Goal: Information Seeking & Learning: Learn about a topic

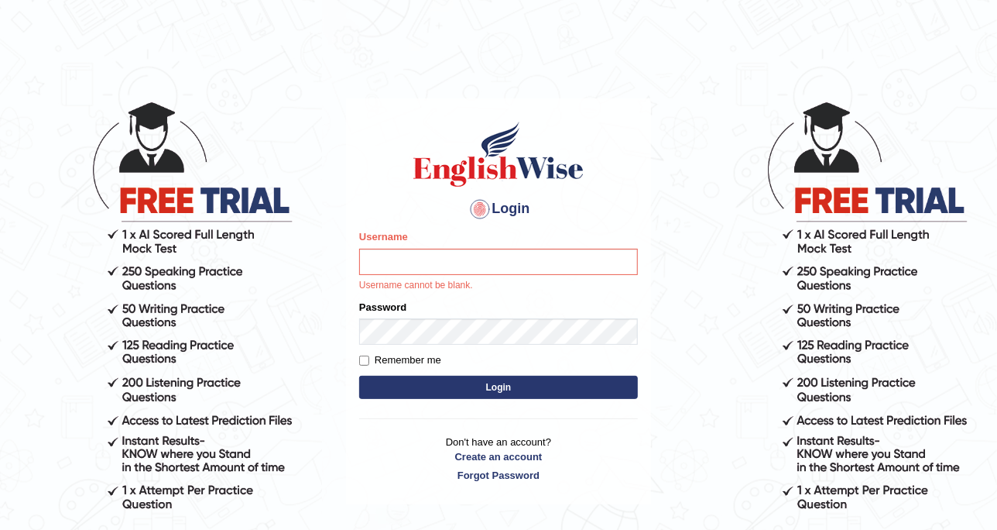
click at [415, 269] on input "Username" at bounding box center [498, 262] width 279 height 26
type input "DishaEw"
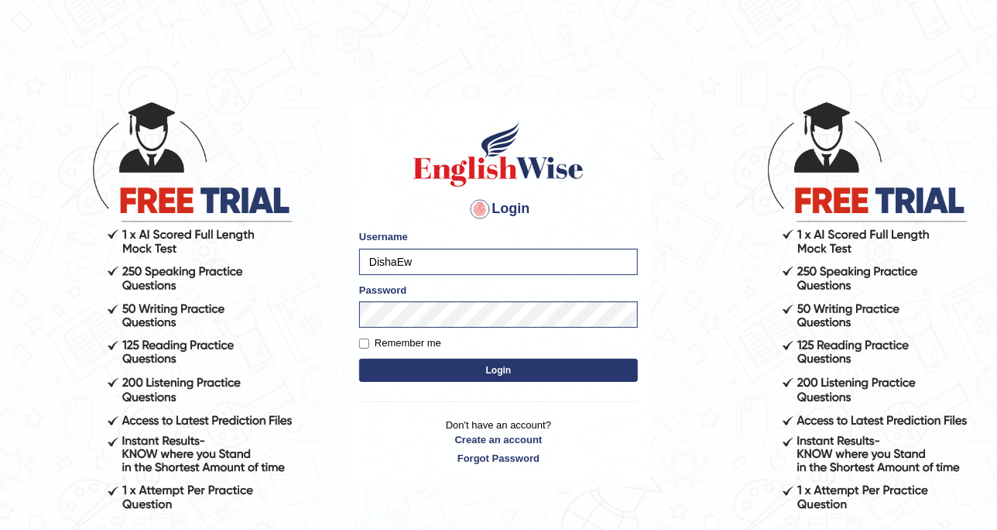
click at [472, 373] on button "Login" at bounding box center [498, 370] width 279 height 23
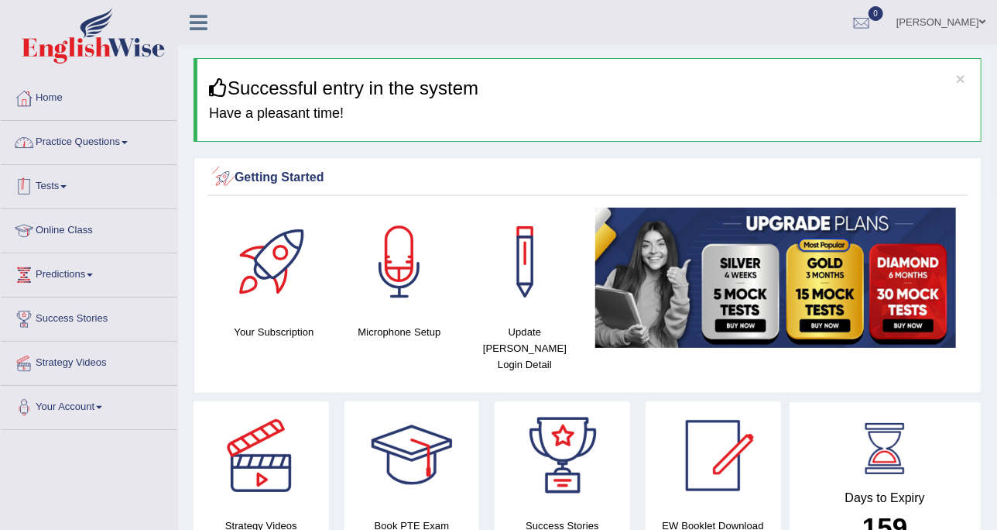
click at [110, 136] on link "Practice Questions" at bounding box center [89, 140] width 177 height 39
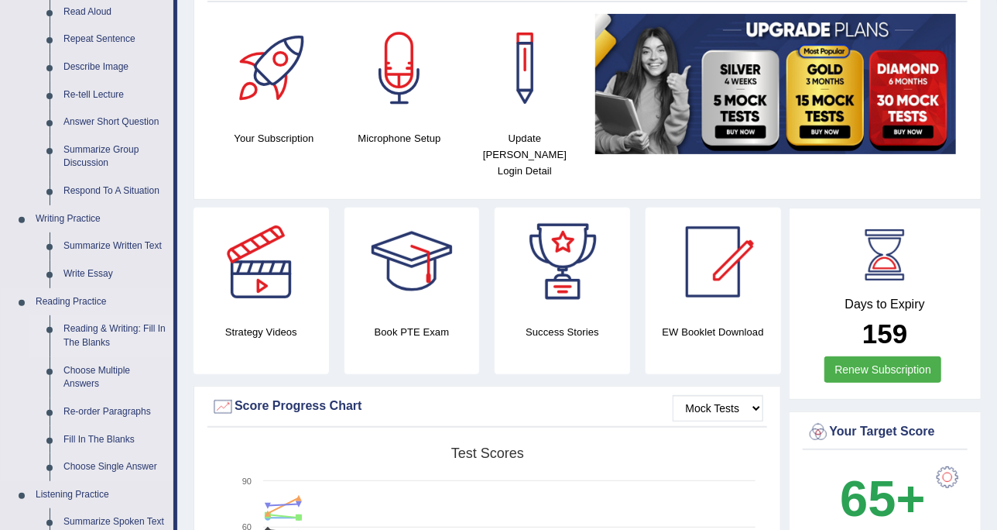
scroll to position [290, 0]
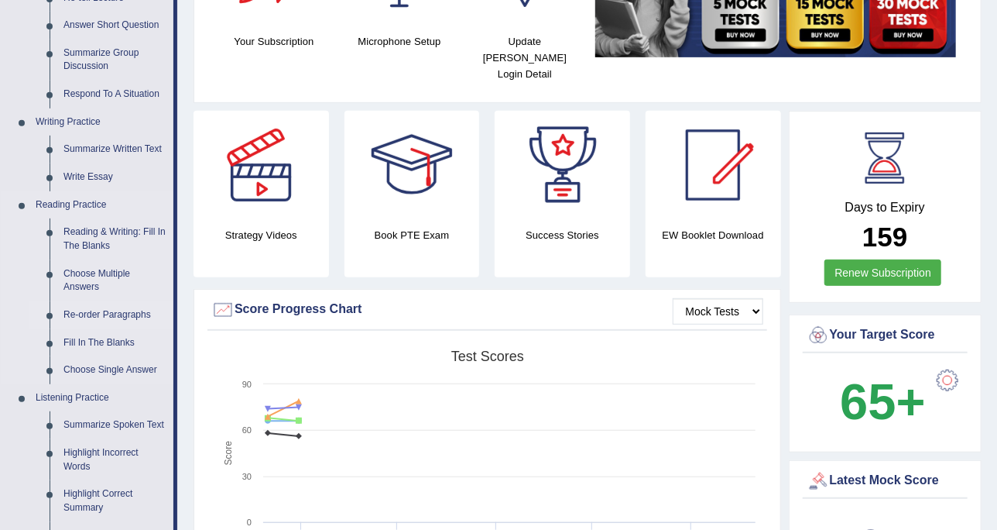
click at [110, 313] on link "Re-order Paragraphs" at bounding box center [115, 315] width 117 height 28
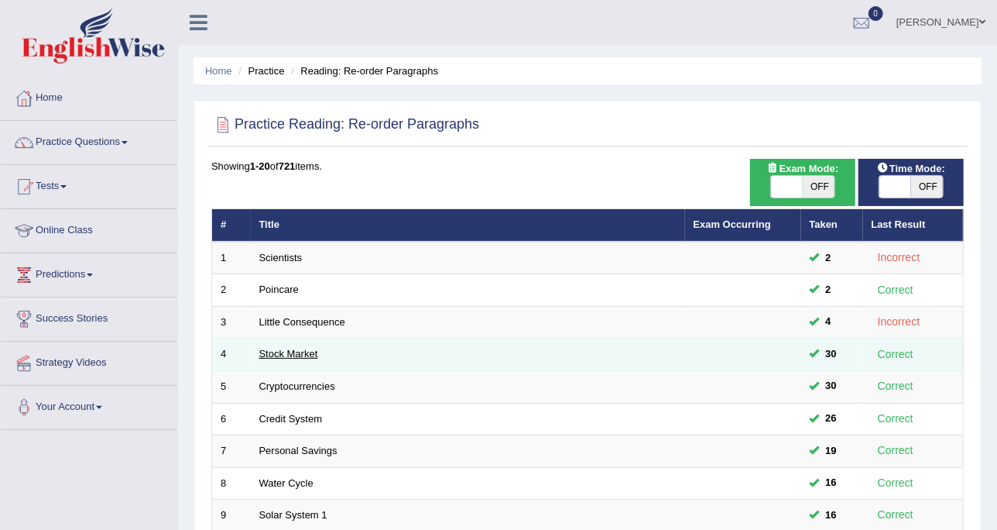
click at [297, 348] on link "Stock Market" at bounding box center [288, 354] width 59 height 12
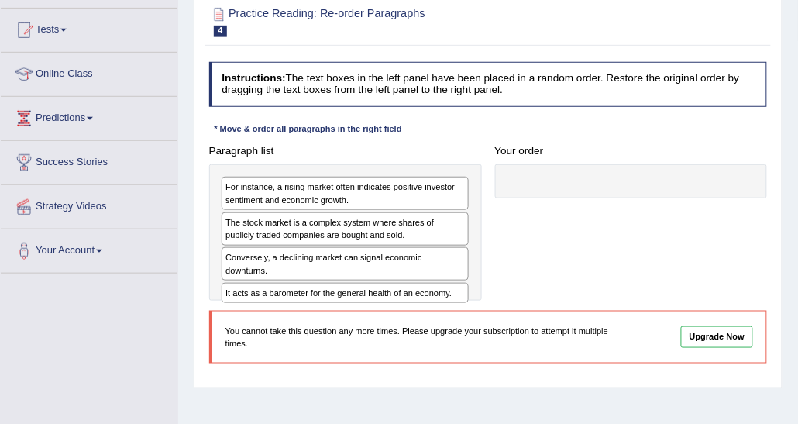
scroll to position [174, 0]
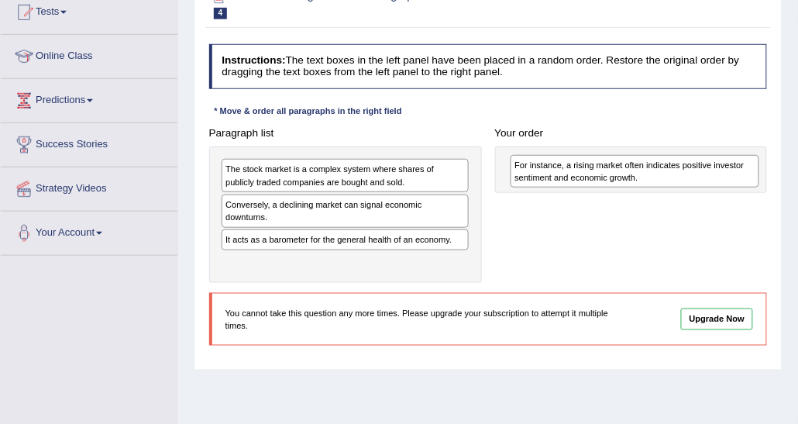
drag, startPoint x: 400, startPoint y: 174, endPoint x: 743, endPoint y: 177, distance: 343.9
click at [743, 177] on div "For instance, a rising market often indicates positive investor sentiment and e…" at bounding box center [634, 171] width 249 height 33
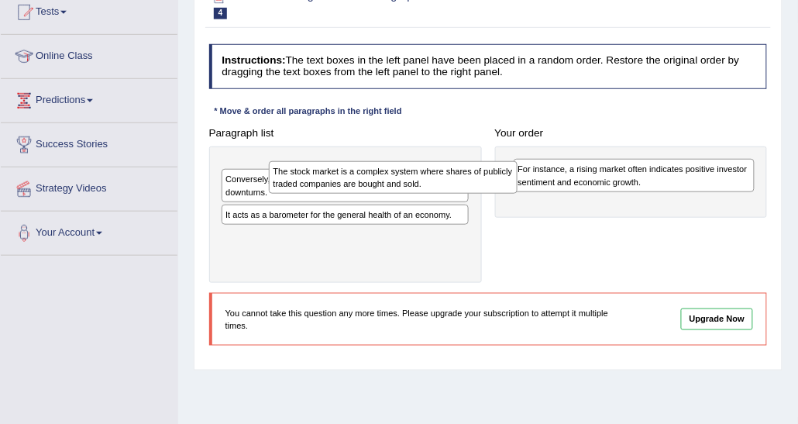
drag, startPoint x: 400, startPoint y: 173, endPoint x: 808, endPoint y: 184, distance: 408.3
click at [798, 184] on html "Toggle navigation Home Practice Questions Speaking Practice Read Aloud Repeat S…" at bounding box center [399, 38] width 798 height 424
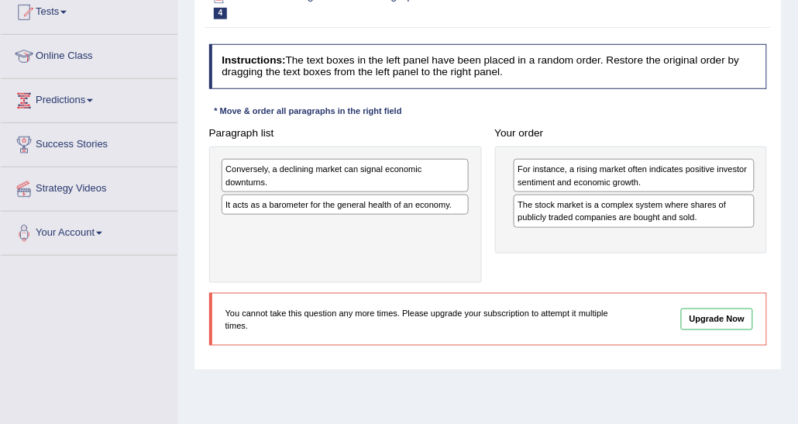
drag, startPoint x: 387, startPoint y: 197, endPoint x: 766, endPoint y: 211, distance: 379.0
click at [766, 211] on div "Paragraph list Conversely, a declining market can signal economic downturns. It…" at bounding box center [488, 202] width 572 height 161
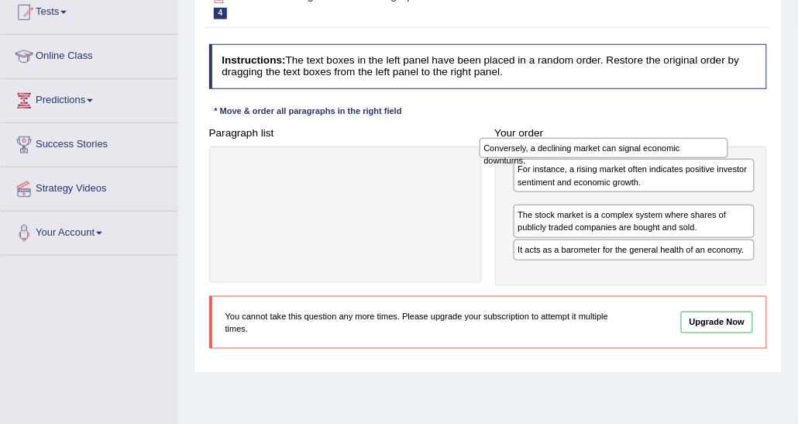
drag, startPoint x: 438, startPoint y: 163, endPoint x: 752, endPoint y: 145, distance: 314.2
click at [752, 145] on div "Paragraph list Conversely, a declining market can signal economic downturns. Co…" at bounding box center [488, 204] width 572 height 164
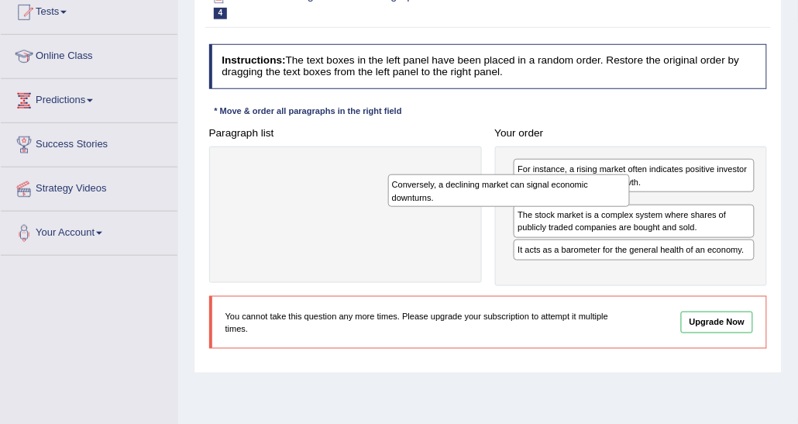
drag, startPoint x: 544, startPoint y: 214, endPoint x: 395, endPoint y: 204, distance: 149.8
click at [395, 204] on div "Conversely, a declining market can signal economic downturns." at bounding box center [509, 190] width 242 height 33
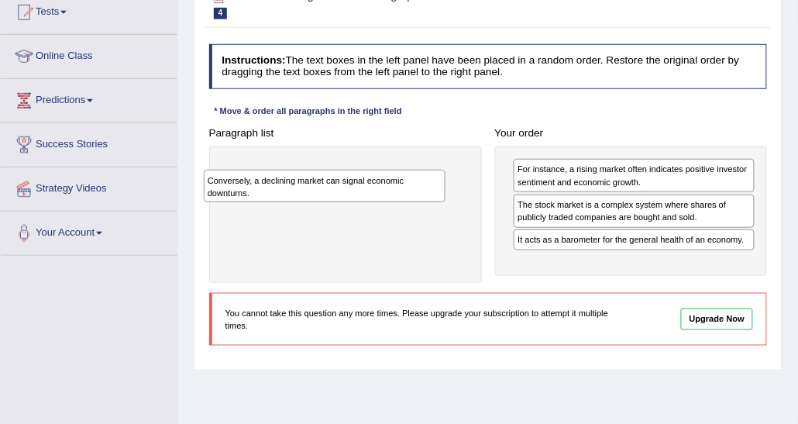
drag, startPoint x: 609, startPoint y: 219, endPoint x: 220, endPoint y: 194, distance: 389.6
click at [220, 194] on div "Paragraph list Correct order The stock market is a complex system where shares …" at bounding box center [488, 202] width 572 height 161
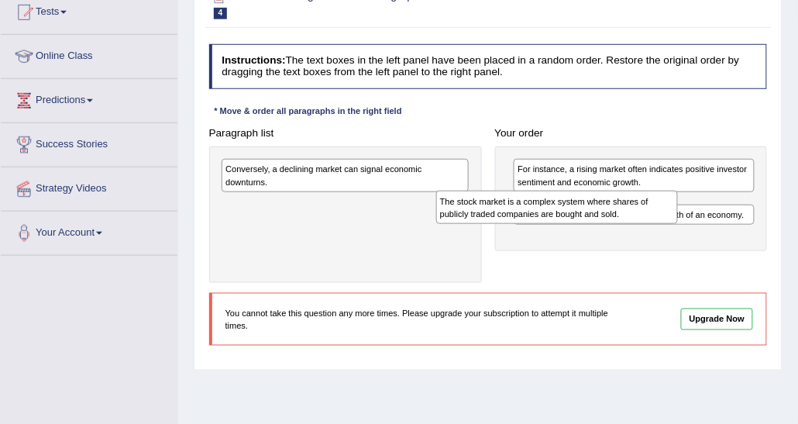
drag, startPoint x: 588, startPoint y: 215, endPoint x: 272, endPoint y: 208, distance: 316.0
click at [257, 209] on div "Paragraph list Conversely, a declining market can signal economic downturns. Co…" at bounding box center [488, 202] width 572 height 161
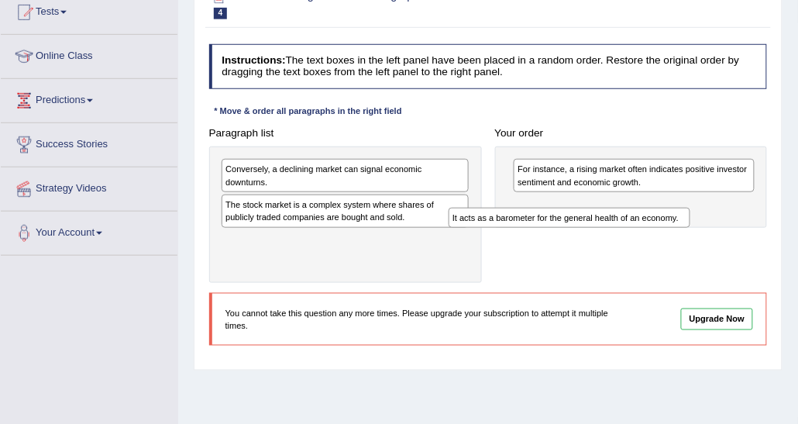
drag, startPoint x: 553, startPoint y: 197, endPoint x: 292, endPoint y: 205, distance: 261.1
click at [448, 208] on div "It acts as a barometer for the general health of an economy." at bounding box center [569, 218] width 242 height 20
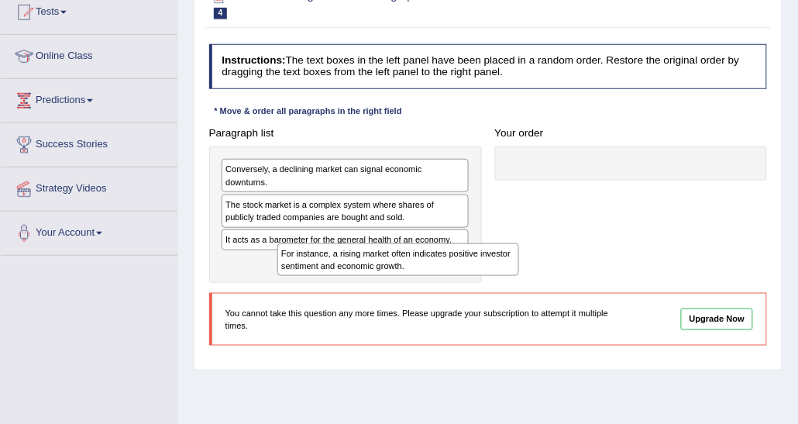
drag, startPoint x: 579, startPoint y: 168, endPoint x: 241, endPoint y: 236, distance: 345.2
click at [277, 254] on div "For instance, a rising market often indicates positive investor sentiment and e…" at bounding box center [398, 259] width 242 height 33
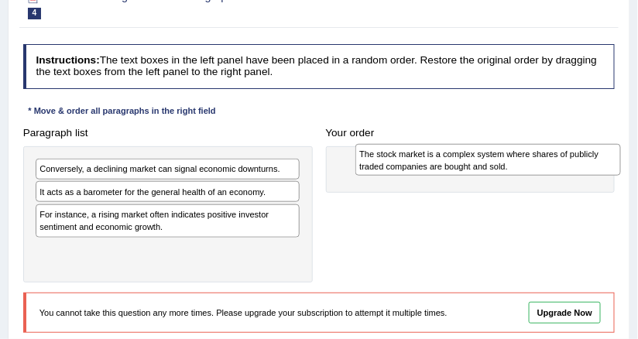
drag, startPoint x: 230, startPoint y: 204, endPoint x: 596, endPoint y: 157, distance: 369.2
click at [596, 157] on div "The stock market is a complex system where shares of publicly traded companies …" at bounding box center [488, 160] width 266 height 33
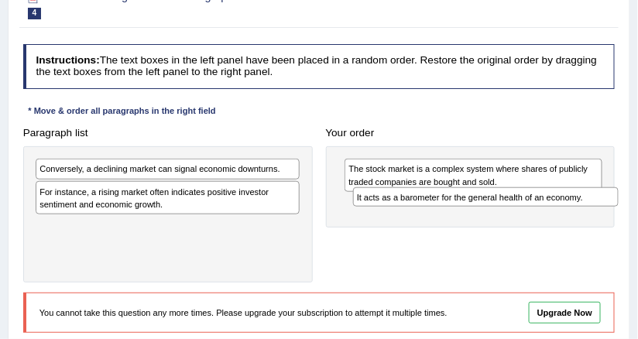
drag, startPoint x: 272, startPoint y: 185, endPoint x: 649, endPoint y: 204, distance: 377.6
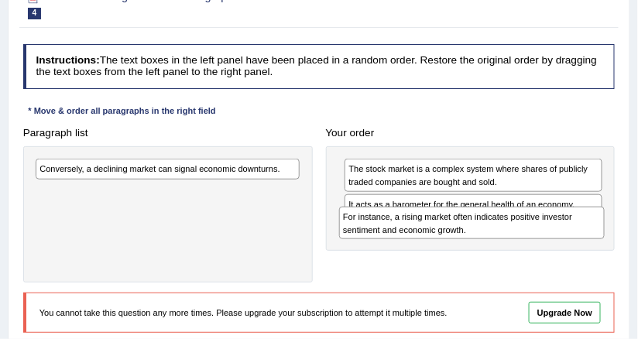
drag, startPoint x: 278, startPoint y: 201, endPoint x: 640, endPoint y: 242, distance: 364.7
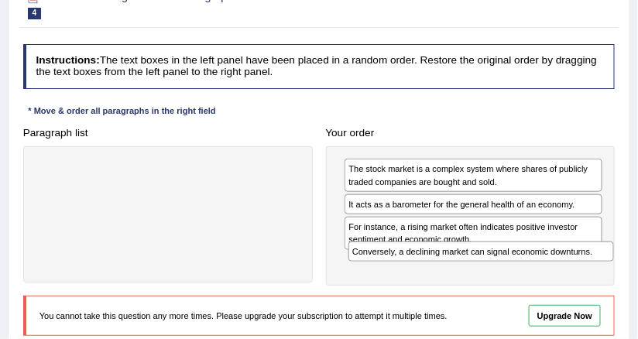
drag, startPoint x: 269, startPoint y: 163, endPoint x: 640, endPoint y: 268, distance: 386.2
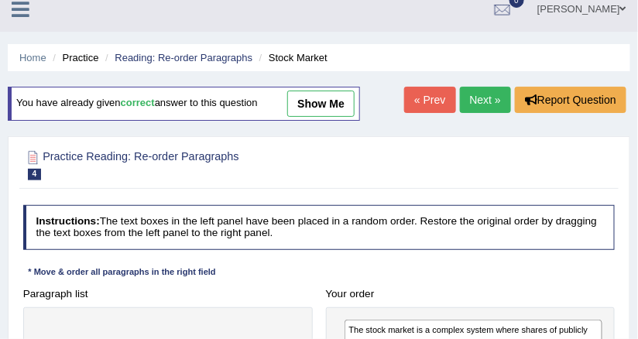
scroll to position [0, 0]
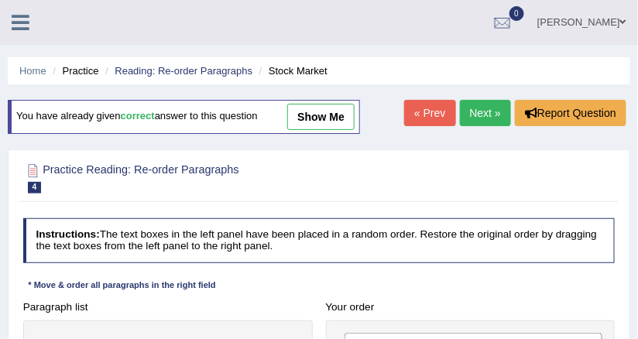
click at [478, 115] on link "Next »" at bounding box center [485, 113] width 51 height 26
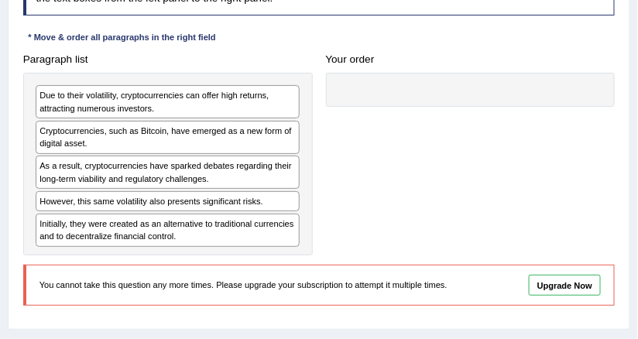
scroll to position [186, 0]
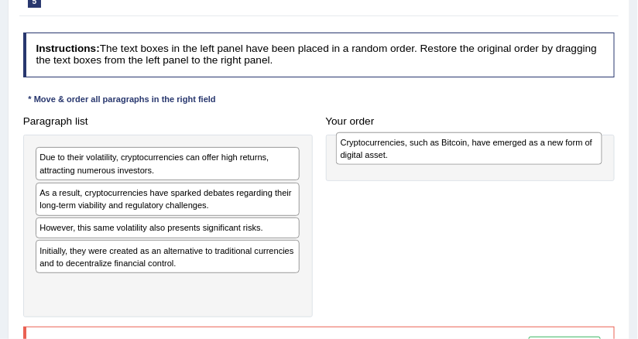
drag, startPoint x: 258, startPoint y: 201, endPoint x: 616, endPoint y: 156, distance: 360.6
click at [616, 156] on div "Paragraph list Due to their volatility, cryptocurrencies can offer high returns…" at bounding box center [319, 214] width 606 height 208
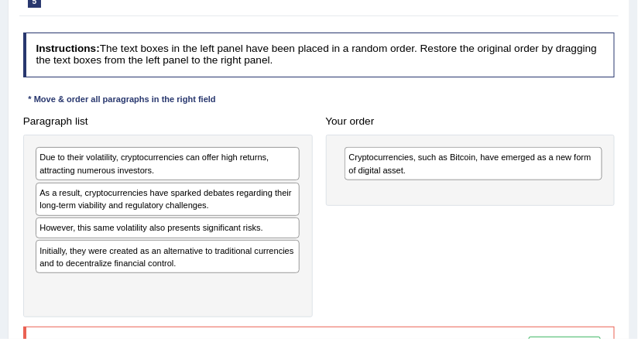
click at [512, 130] on div "Your order Cryptocurrencies, such as Bitcoin, have emerged as a new form of dig…" at bounding box center [470, 158] width 303 height 97
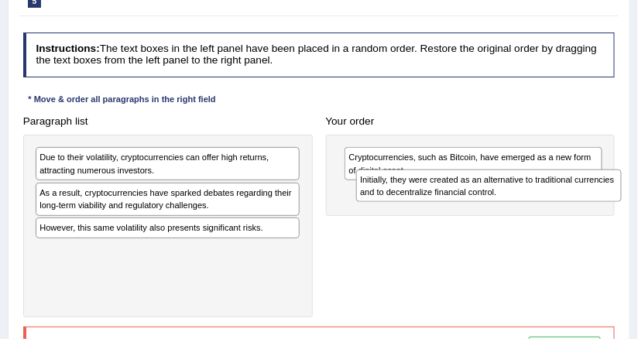
drag, startPoint x: 232, startPoint y: 247, endPoint x: 613, endPoint y: 191, distance: 385.2
click at [613, 191] on div "Initially, they were created as an alternative to traditional currencies and to…" at bounding box center [489, 186] width 266 height 33
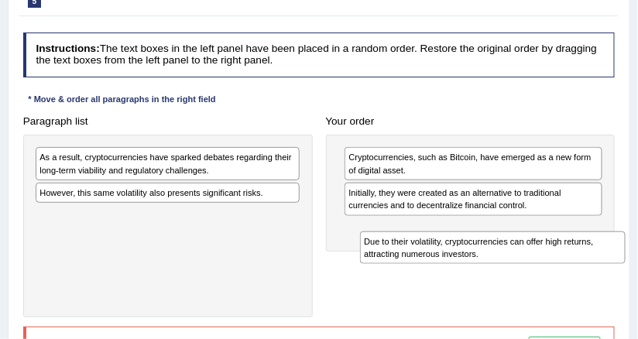
drag, startPoint x: 173, startPoint y: 155, endPoint x: 551, endPoint y: 248, distance: 388.4
click at [551, 250] on div "Due to their volatility, cryptocurrencies can offer high returns, attracting nu…" at bounding box center [493, 248] width 266 height 33
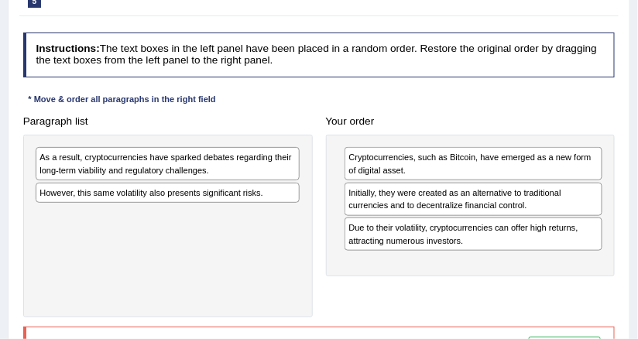
click at [324, 272] on div "Your order Cryptocurrencies, such as Bitcoin, have emerged as a new form of dig…" at bounding box center [470, 193] width 303 height 167
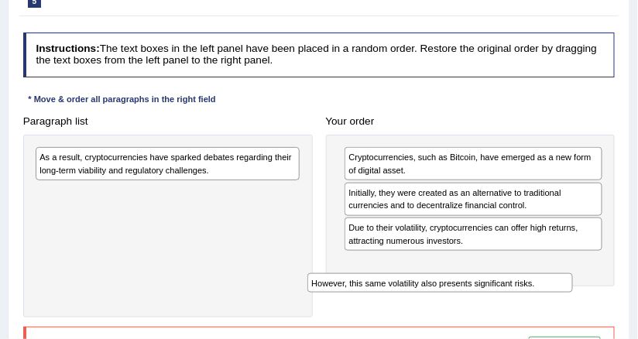
drag, startPoint x: 235, startPoint y: 190, endPoint x: 583, endPoint y: 294, distance: 363.1
click at [583, 294] on div "Paragraph list As a result, cryptocurrencies have sparked debates regarding the…" at bounding box center [319, 214] width 606 height 208
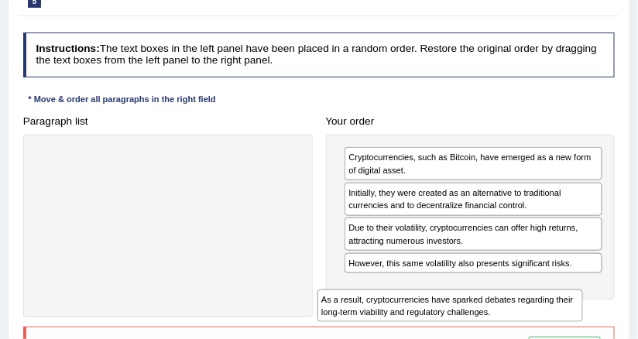
drag, startPoint x: 231, startPoint y: 164, endPoint x: 589, endPoint y: 318, distance: 389.3
click at [589, 318] on div "Instructions: The text boxes in the left panel have been placed in a random ord…" at bounding box center [318, 205] width 599 height 359
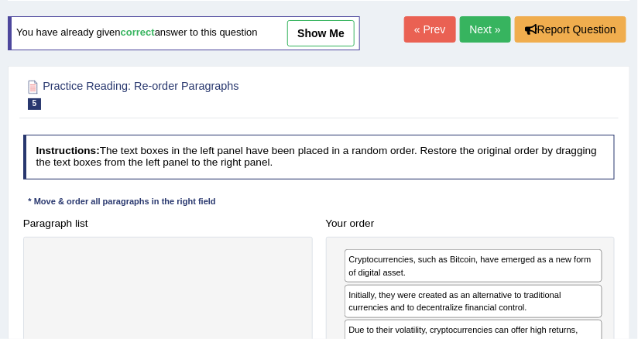
scroll to position [0, 0]
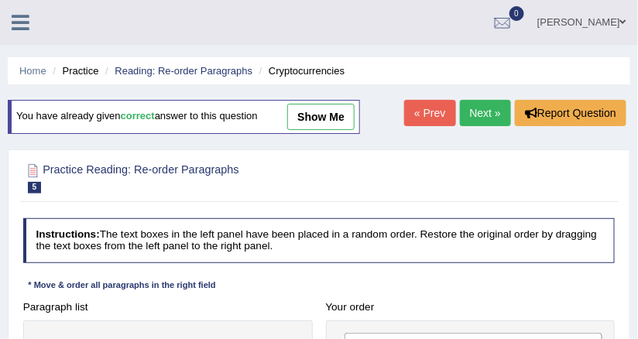
click at [476, 118] on link "Next »" at bounding box center [485, 113] width 51 height 26
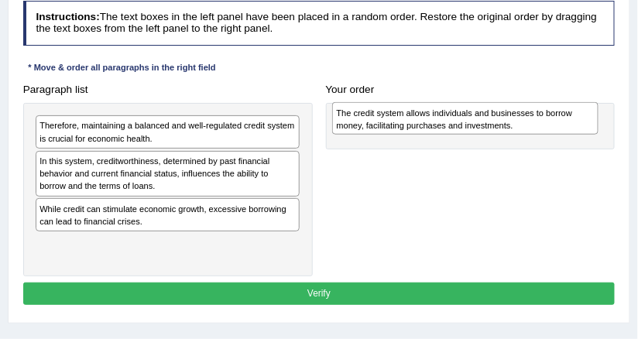
drag, startPoint x: 214, startPoint y: 156, endPoint x: 567, endPoint y: 113, distance: 355.7
click at [567, 113] on div "The credit system allows individuals and businesses to borrow money, facilitati…" at bounding box center [465, 118] width 266 height 33
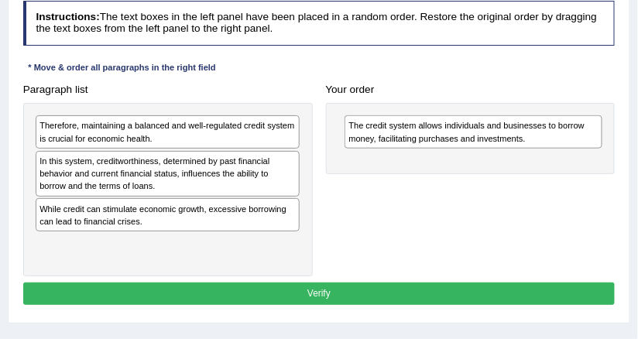
click at [507, 201] on div "Paragraph list Therefore, maintaining a balanced and well-regulated credit syst…" at bounding box center [319, 177] width 606 height 198
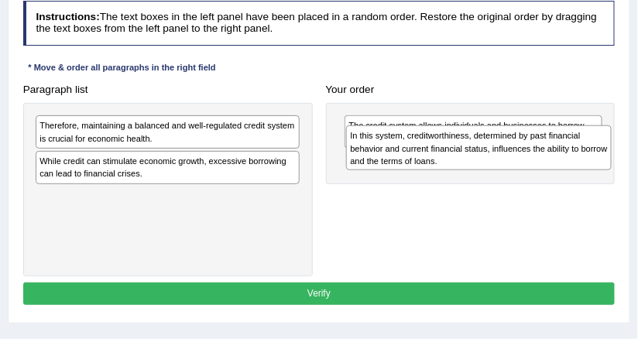
drag, startPoint x: 245, startPoint y: 187, endPoint x: 616, endPoint y: 170, distance: 371.3
click at [616, 170] on div "Paragraph list Therefore, maintaining a balanced and well-regulated credit syst…" at bounding box center [319, 177] width 606 height 198
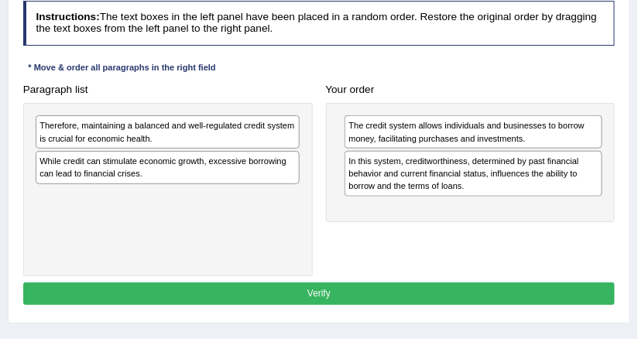
click at [576, 216] on div "The credit system allows individuals and businesses to borrow money, facilitati…" at bounding box center [471, 162] width 290 height 119
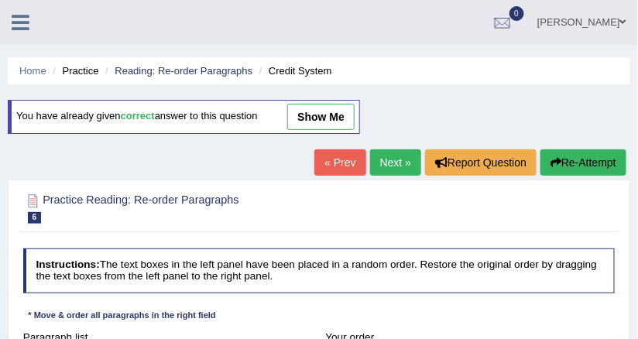
click at [375, 158] on link "Next »" at bounding box center [395, 162] width 51 height 26
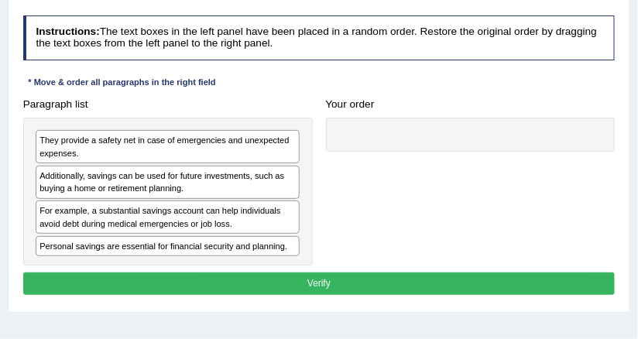
scroll to position [248, 0]
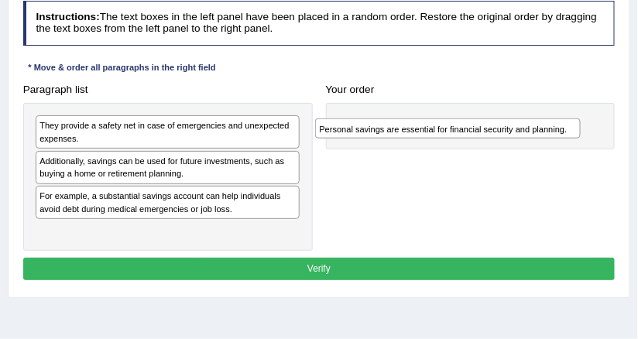
drag, startPoint x: 264, startPoint y: 223, endPoint x: 534, endPoint y: 131, distance: 285.6
click at [534, 131] on div "Personal savings are essential for financial security and planning." at bounding box center [448, 128] width 266 height 20
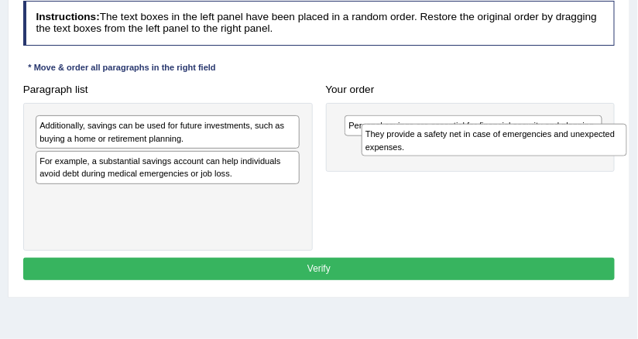
drag, startPoint x: 84, startPoint y: 142, endPoint x: 472, endPoint y: 166, distance: 388.0
click at [472, 166] on div "Paragraph list They provide a safety net in case of emergencies and unexpected …" at bounding box center [319, 164] width 606 height 173
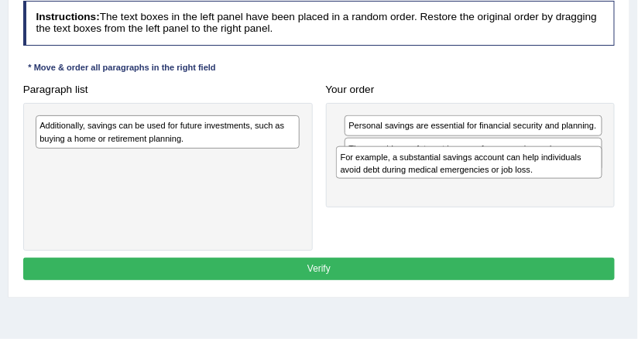
drag, startPoint x: 197, startPoint y: 172, endPoint x: 597, endPoint y: 179, distance: 399.7
click at [597, 179] on div "Paragraph list Additionally, savings can be used for future investments, such a…" at bounding box center [319, 164] width 606 height 173
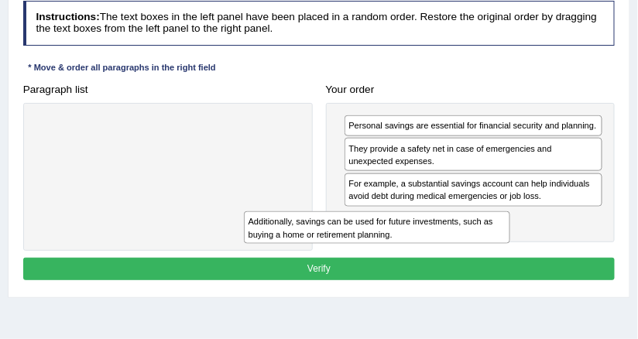
drag, startPoint x: 259, startPoint y: 129, endPoint x: 507, endPoint y: 246, distance: 274.4
click at [507, 246] on div "Paragraph list Additionally, savings can be used for future investments, such a…" at bounding box center [319, 164] width 606 height 173
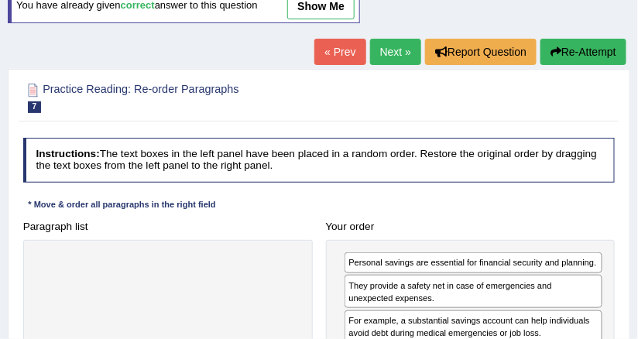
scroll to position [62, 0]
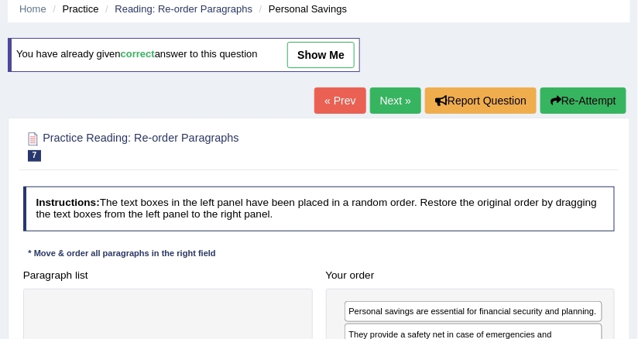
click at [397, 97] on link "Next »" at bounding box center [395, 101] width 51 height 26
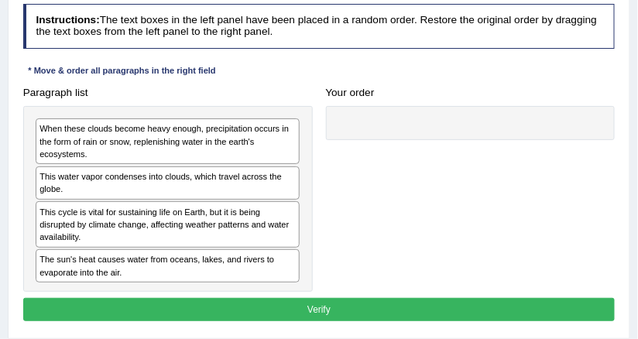
scroll to position [248, 0]
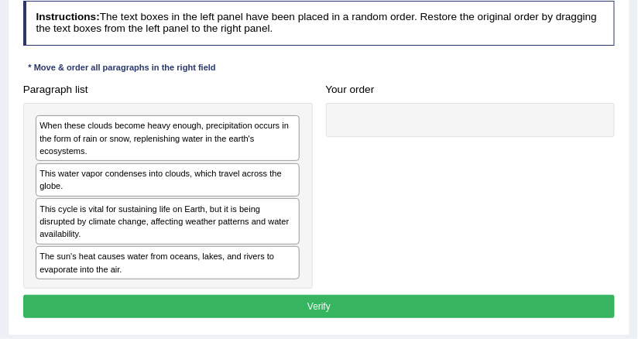
click at [123, 94] on h4 "Paragraph list" at bounding box center [168, 90] width 290 height 12
click at [434, 220] on div "Paragraph list When these clouds become heavy enough, precipitation occurs in t…" at bounding box center [319, 183] width 606 height 211
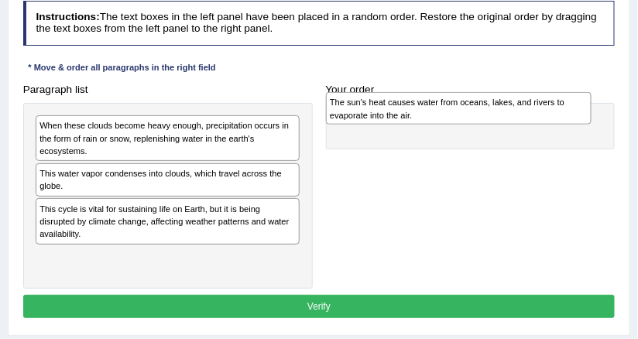
drag, startPoint x: 227, startPoint y: 261, endPoint x: 563, endPoint y: 109, distance: 368.8
click at [563, 109] on div "The sun's heat causes water from oceans, lakes, and rivers to evaporate into th…" at bounding box center [459, 108] width 266 height 33
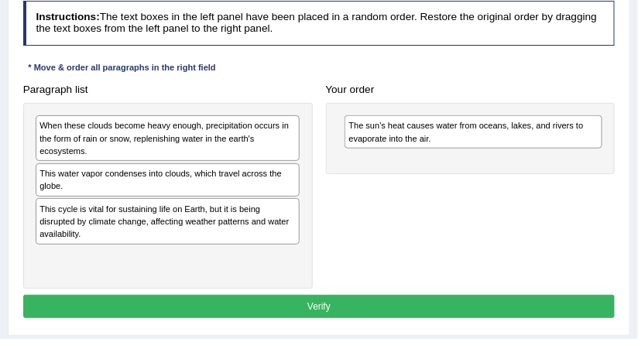
click at [539, 183] on div "Paragraph list When these clouds become heavy enough, precipitation occurs in t…" at bounding box center [319, 183] width 606 height 211
click at [411, 241] on div "Paragraph list When these clouds become heavy enough, precipitation occurs in t…" at bounding box center [319, 183] width 606 height 211
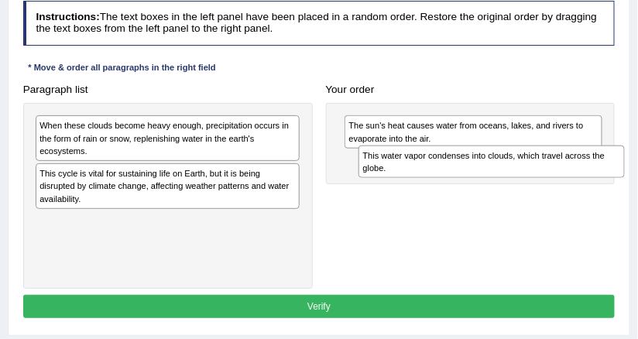
drag, startPoint x: 136, startPoint y: 180, endPoint x: 520, endPoint y: 175, distance: 384.1
click at [520, 175] on div "This water vapor condenses into clouds, which travel across the globe." at bounding box center [492, 162] width 266 height 33
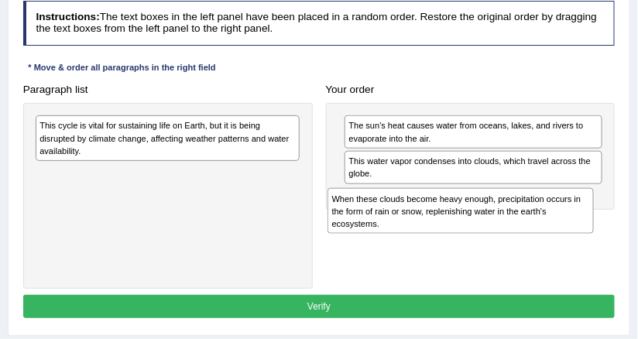
drag, startPoint x: 246, startPoint y: 129, endPoint x: 596, endPoint y: 217, distance: 360.8
click at [596, 217] on div "Paragraph list When these clouds become heavy enough, precipitation occurs in t…" at bounding box center [319, 183] width 606 height 211
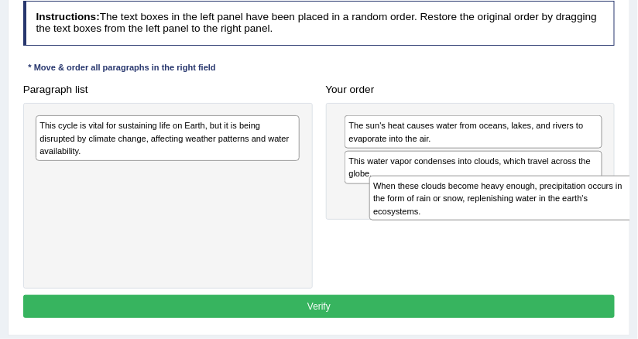
drag, startPoint x: 160, startPoint y: 182, endPoint x: 557, endPoint y: 213, distance: 397.7
click at [557, 213] on div "When these clouds become heavy enough, precipitation occurs in the form of rain…" at bounding box center [502, 198] width 266 height 45
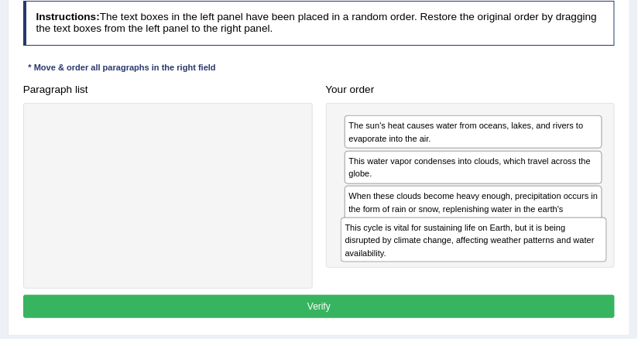
drag, startPoint x: 223, startPoint y: 128, endPoint x: 588, endPoint y: 256, distance: 386.5
click at [588, 256] on div "This cycle is vital for sustaining life on Earth, but it is being disrupted by …" at bounding box center [474, 240] width 266 height 45
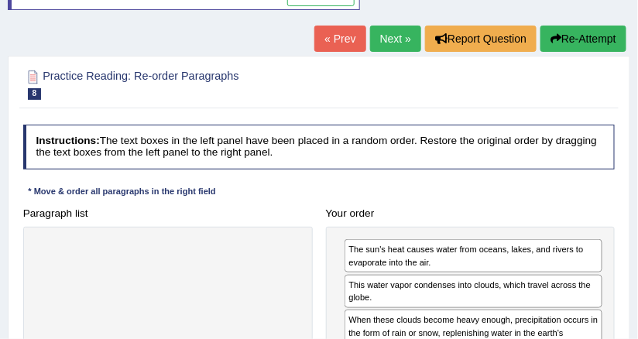
scroll to position [0, 0]
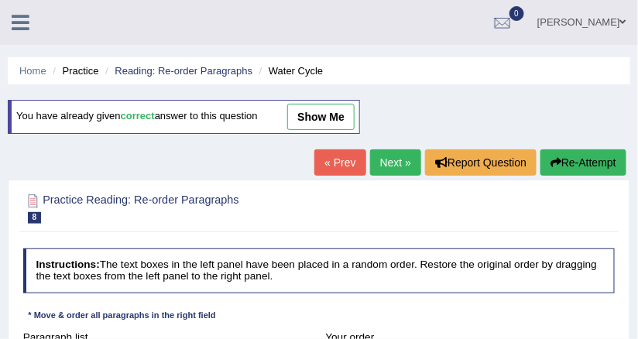
click at [407, 164] on link "Next »" at bounding box center [395, 162] width 51 height 26
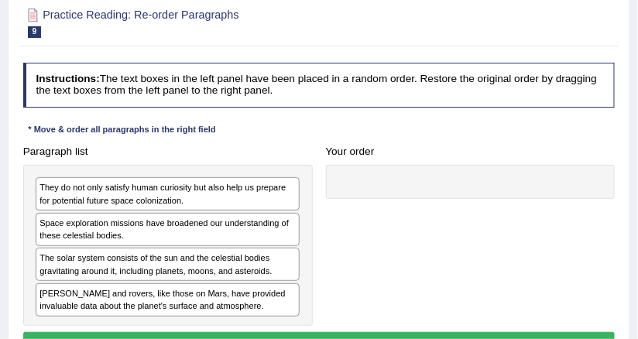
scroll to position [248, 0]
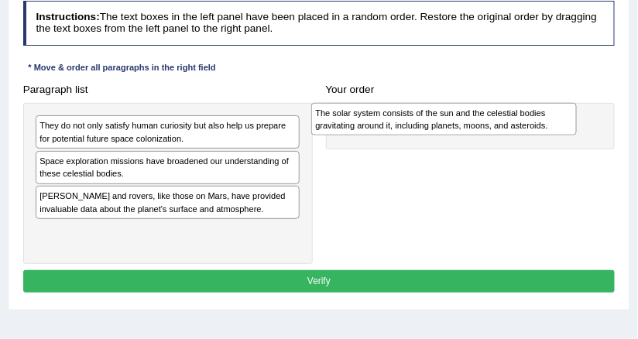
drag, startPoint x: 105, startPoint y: 204, endPoint x: 434, endPoint y: 128, distance: 337.2
click at [434, 128] on div "The solar system consists of the sun and the celestial bodies gravitating aroun…" at bounding box center [444, 119] width 266 height 33
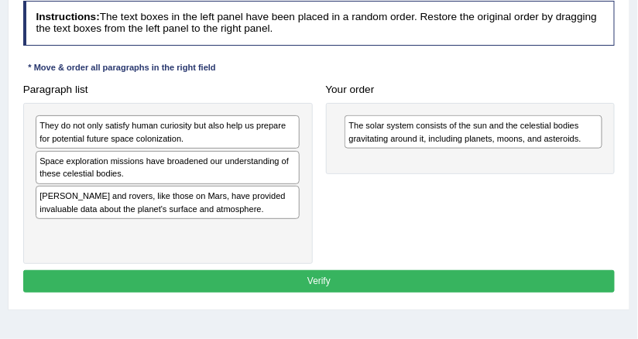
click at [300, 98] on div "Paragraph list They do not only satisfy human curiosity but also help us prepar…" at bounding box center [167, 171] width 303 height 186
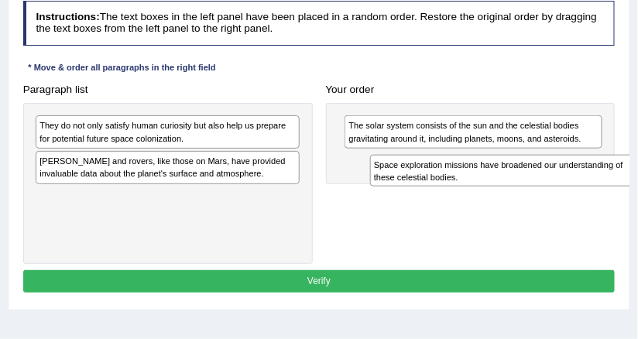
drag, startPoint x: 142, startPoint y: 173, endPoint x: 533, endPoint y: 187, distance: 391.3
click at [539, 191] on div "Paragraph list They do not only satisfy human curiosity but also help us prepar…" at bounding box center [319, 171] width 606 height 186
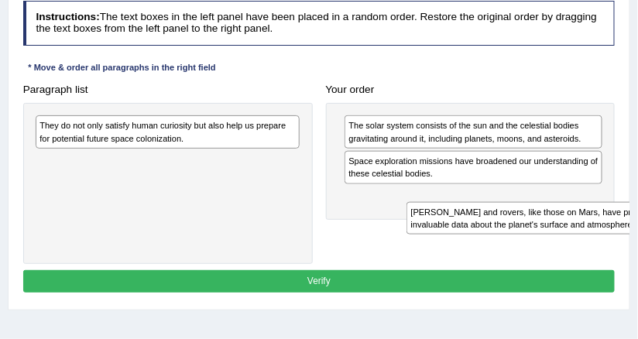
drag, startPoint x: 118, startPoint y: 166, endPoint x: 544, endPoint y: 234, distance: 432.1
click at [544, 234] on div "Paragraph list They do not only satisfy human curiosity but also help us prepar…" at bounding box center [319, 171] width 606 height 186
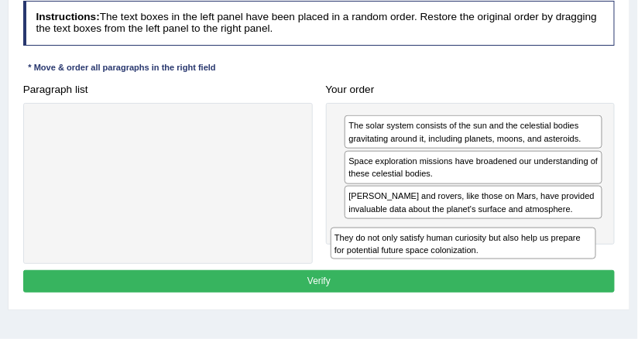
drag, startPoint x: 241, startPoint y: 133, endPoint x: 618, endPoint y: 260, distance: 398.0
click at [618, 261] on div "Instructions: The text boxes in the left panel have been placed in a random ord…" at bounding box center [318, 149] width 599 height 309
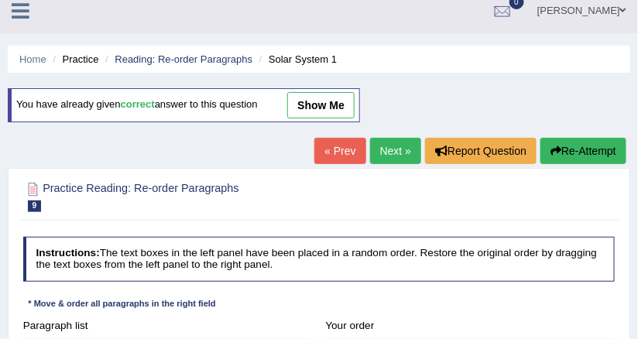
scroll to position [0, 0]
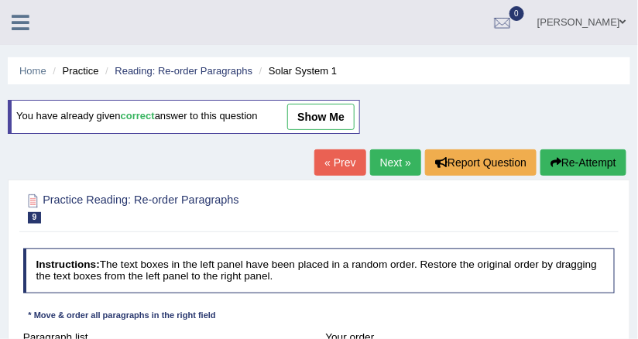
click at [394, 168] on link "Next »" at bounding box center [395, 162] width 51 height 26
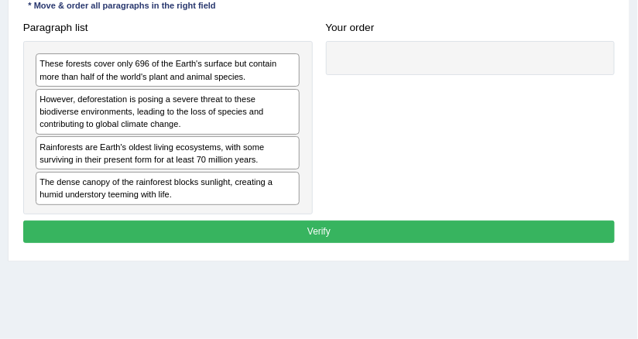
scroll to position [248, 0]
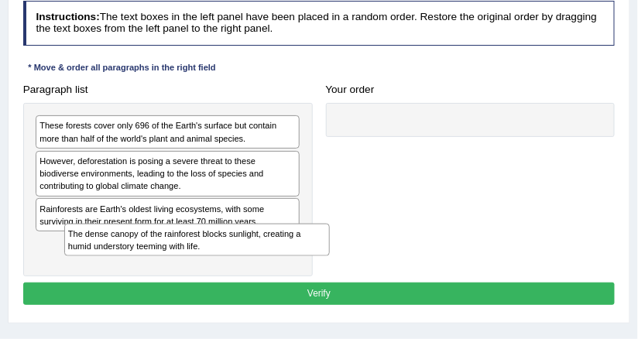
drag, startPoint x: 101, startPoint y: 248, endPoint x: 120, endPoint y: 259, distance: 21.9
click at [137, 266] on div "These forests cover only 696 of the Earth's surface but contain more than half …" at bounding box center [168, 189] width 290 height 173
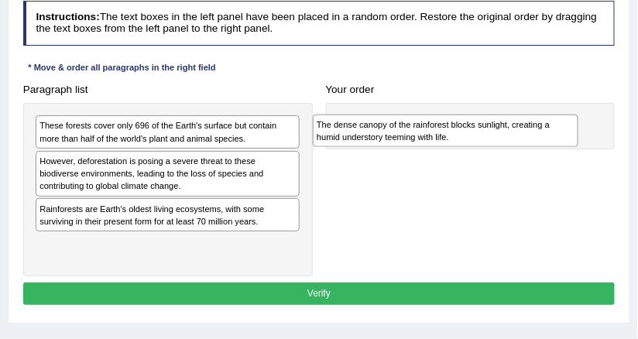
drag, startPoint x: 136, startPoint y: 257, endPoint x: 466, endPoint y: 147, distance: 347.8
click at [466, 147] on div "Paragraph list These forests cover only 696 of the Earth's surface but contain …" at bounding box center [319, 177] width 606 height 198
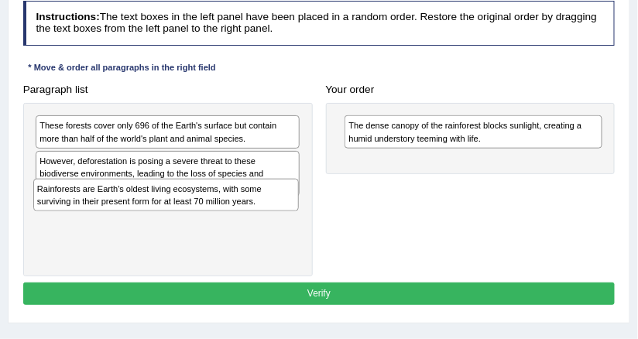
click at [253, 213] on div "These forests cover only 696 of the Earth's surface but contain more than half …" at bounding box center [168, 189] width 290 height 173
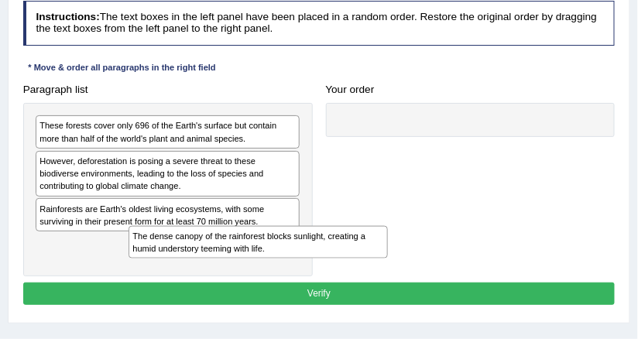
drag, startPoint x: 377, startPoint y: 135, endPoint x: 49, endPoint y: 254, distance: 349.3
click at [49, 254] on div "Paragraph list These forests cover only 696 of the Earth's surface but contain …" at bounding box center [319, 177] width 606 height 198
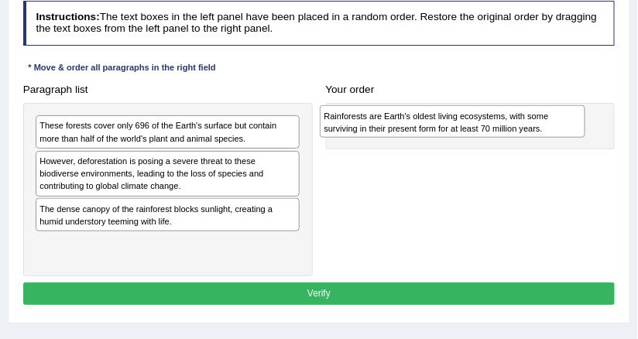
drag, startPoint x: 122, startPoint y: 221, endPoint x: 449, endPoint y: 133, distance: 339.1
click at [449, 133] on div "Rainforests are Earth's oldest living ecosystems, with some surviving in their …" at bounding box center [453, 121] width 266 height 33
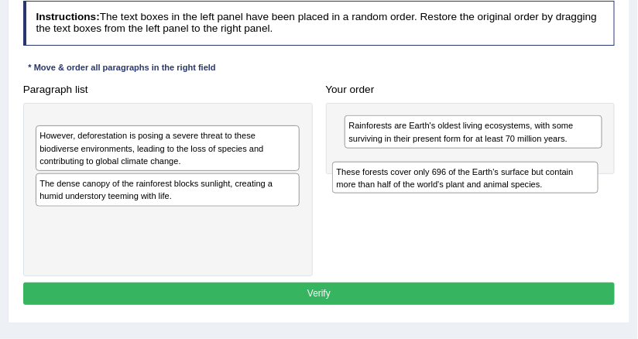
drag, startPoint x: 227, startPoint y: 134, endPoint x: 585, endPoint y: 194, distance: 362.7
click at [585, 194] on div "Paragraph list These forests cover only 696 of the Earth's surface but contain …" at bounding box center [319, 177] width 606 height 198
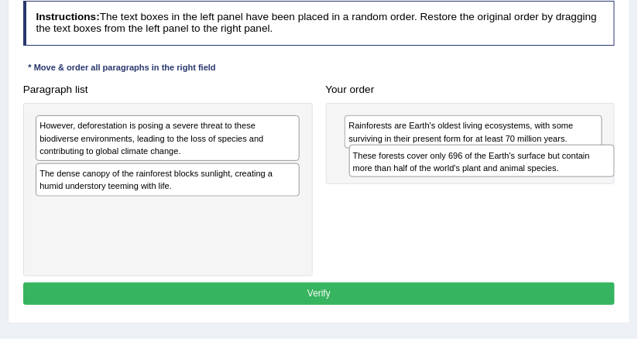
drag, startPoint x: 249, startPoint y: 123, endPoint x: 621, endPoint y: 165, distance: 374.8
click at [621, 165] on div "Paragraph list These forests cover only 696 of the Earth's surface but contain …" at bounding box center [319, 177] width 606 height 198
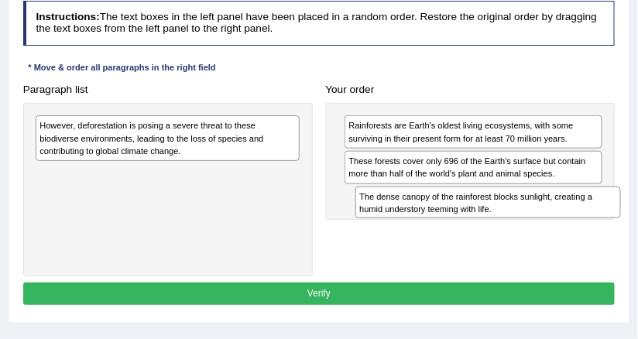
drag, startPoint x: 269, startPoint y: 179, endPoint x: 649, endPoint y: 222, distance: 382.7
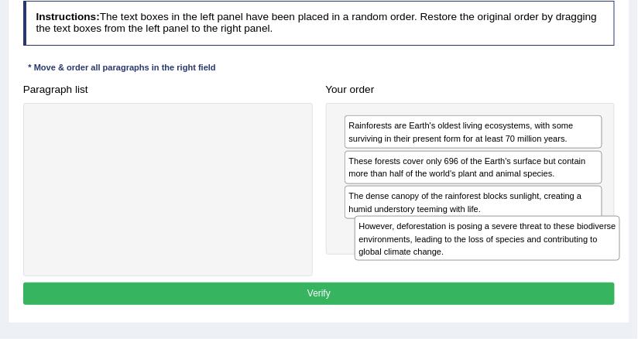
drag, startPoint x: 183, startPoint y: 130, endPoint x: 562, endPoint y: 256, distance: 399.7
click at [562, 256] on div "However, deforestation is posing a severe threat to these biodiverse environmen…" at bounding box center [488, 238] width 266 height 45
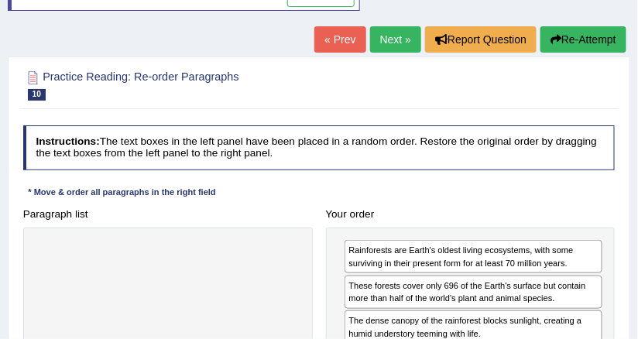
scroll to position [0, 0]
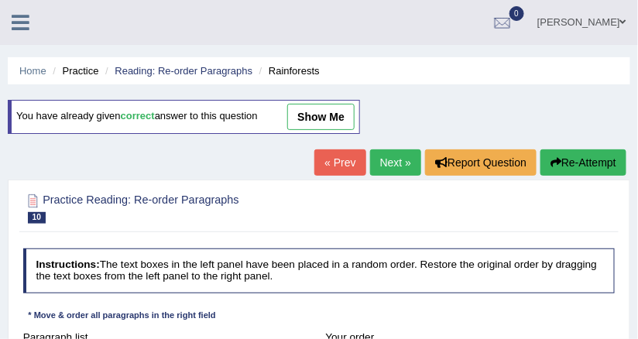
click at [406, 169] on link "Next »" at bounding box center [395, 162] width 51 height 26
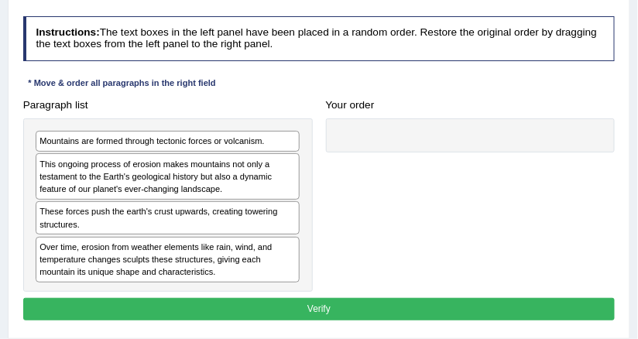
scroll to position [248, 0]
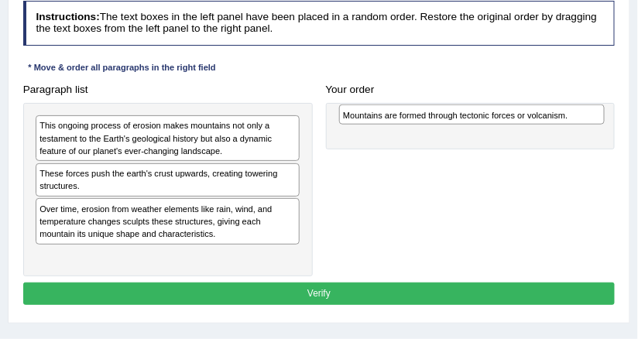
drag, startPoint x: 255, startPoint y: 129, endPoint x: 616, endPoint y: 124, distance: 360.9
click at [616, 124] on div "Paragraph list Mountains are formed through tectonic forces or volcanism. This …" at bounding box center [319, 177] width 606 height 198
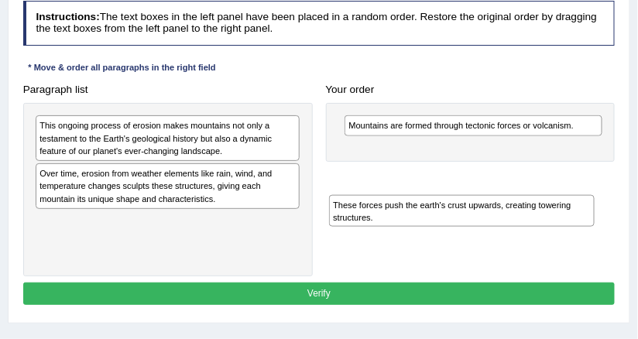
drag, startPoint x: 150, startPoint y: 184, endPoint x: 564, endPoint y: 178, distance: 413.6
click at [558, 188] on div "Paragraph list This ongoing process of erosion makes mountains not only a testa…" at bounding box center [319, 177] width 606 height 198
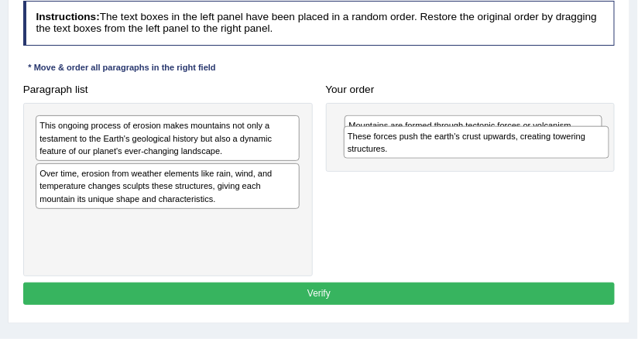
drag, startPoint x: 211, startPoint y: 226, endPoint x: 573, endPoint y: 152, distance: 369.2
click at [573, 152] on div "These forces push the earth's crust upwards, creating towering structures." at bounding box center [477, 142] width 266 height 33
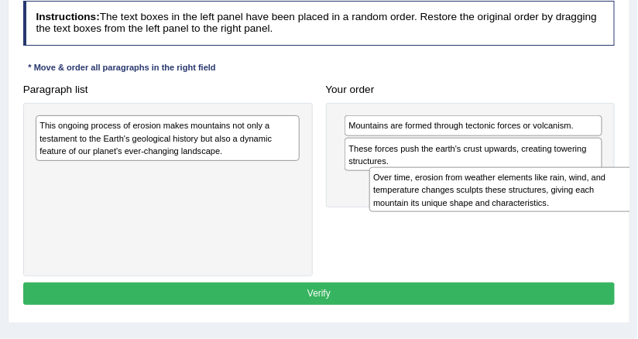
drag, startPoint x: 123, startPoint y: 186, endPoint x: 520, endPoint y: 207, distance: 397.1
click at [520, 207] on div "Over time, erosion from weather elements like rain, wind, and temperature chang…" at bounding box center [502, 189] width 266 height 45
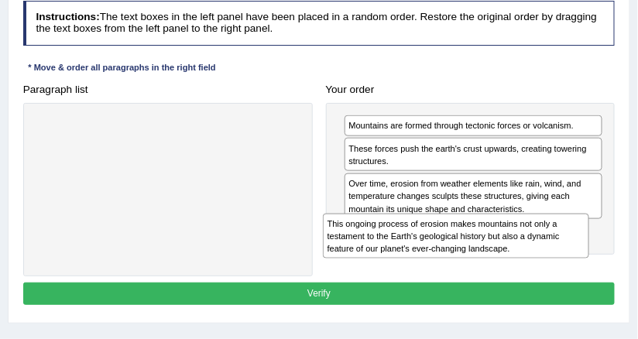
drag, startPoint x: 169, startPoint y: 122, endPoint x: 511, endPoint y: 245, distance: 363.5
click at [511, 245] on div "This ongoing process of erosion makes mountains not only a testament to the Ear…" at bounding box center [456, 236] width 266 height 45
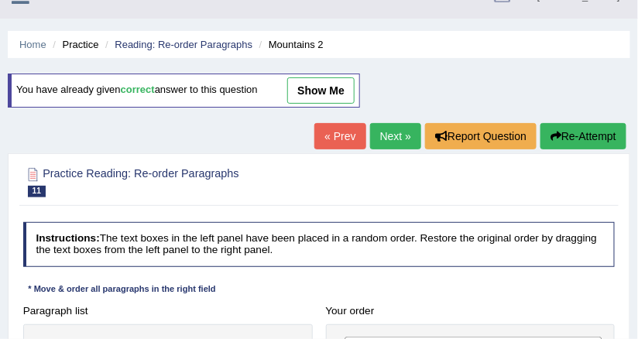
scroll to position [0, 0]
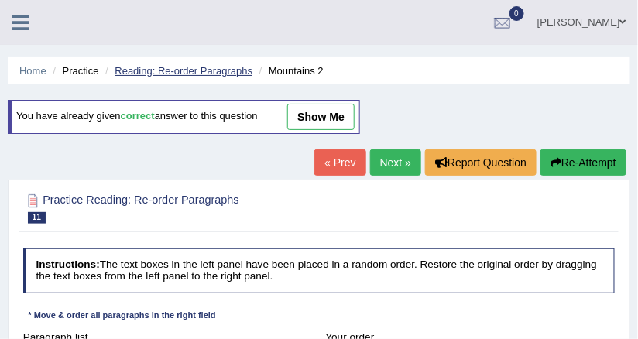
click at [207, 70] on link "Reading: Re-order Paragraphs" at bounding box center [184, 71] width 138 height 12
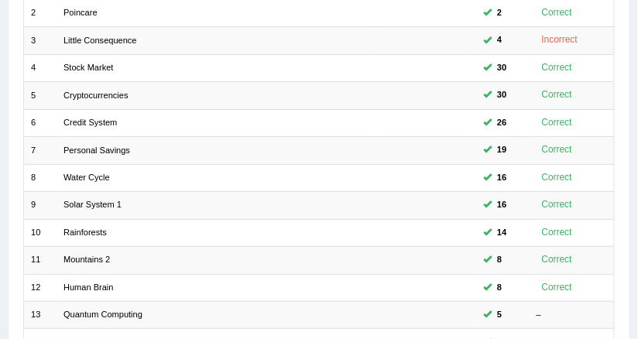
scroll to position [552, 0]
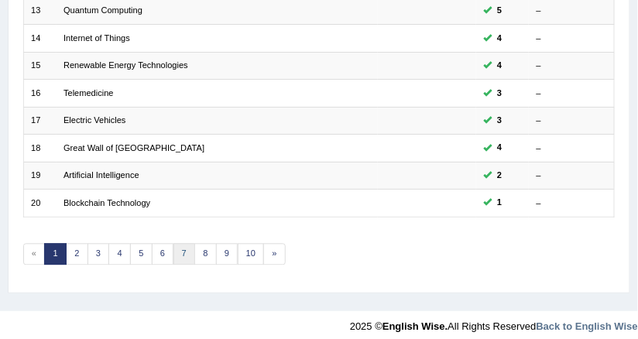
click at [183, 245] on link "7" at bounding box center [184, 255] width 22 height 22
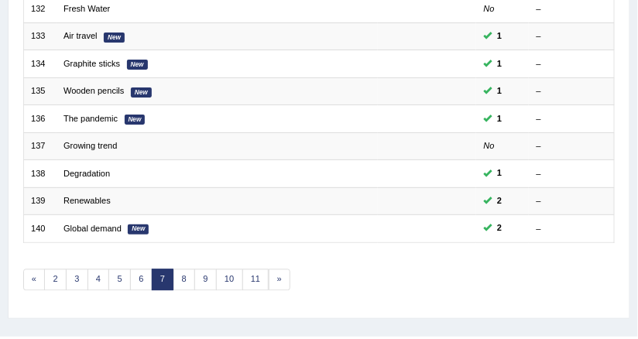
scroll to position [552, 0]
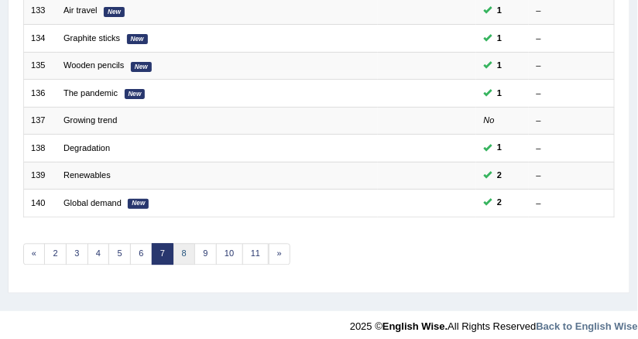
click at [173, 244] on link "8" at bounding box center [184, 255] width 22 height 22
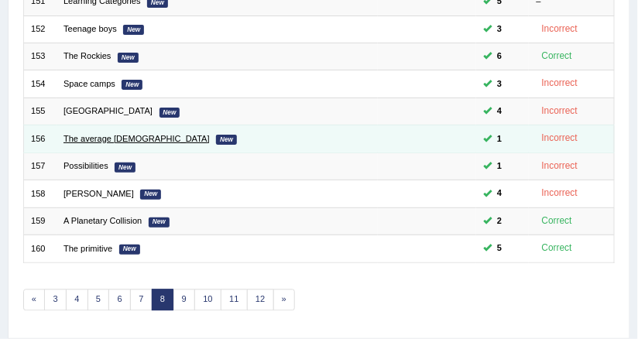
scroll to position [490, 0]
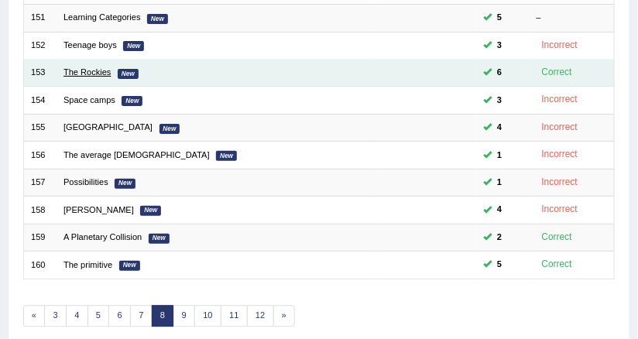
click at [97, 67] on link "The Rockies" at bounding box center [87, 71] width 47 height 9
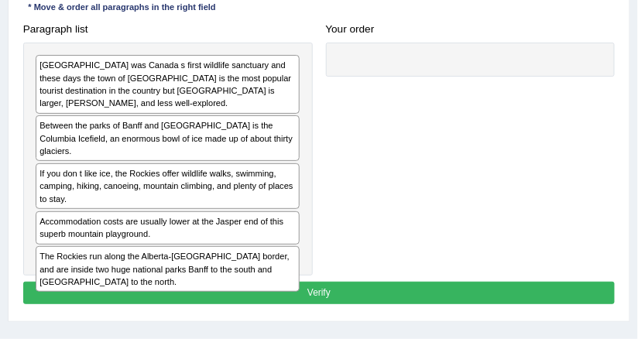
scroll to position [310, 0]
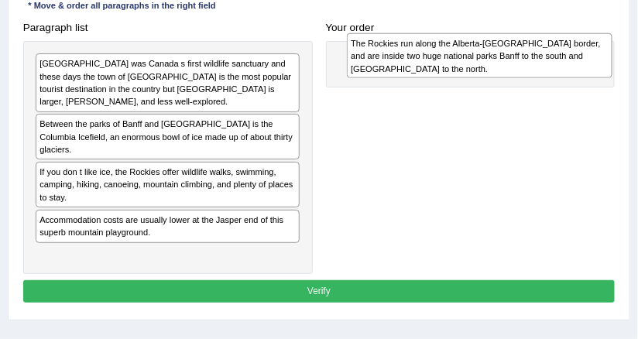
drag, startPoint x: 88, startPoint y: 247, endPoint x: 458, endPoint y: 67, distance: 411.1
click at [458, 67] on div "The Rockies run along the Alberta-[GEOGRAPHIC_DATA] border, and are inside two …" at bounding box center [480, 55] width 266 height 45
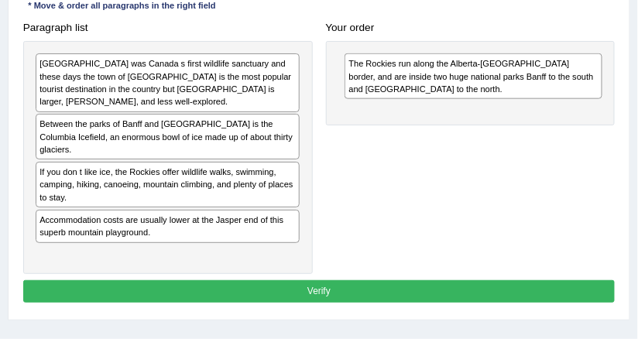
scroll to position [248, 0]
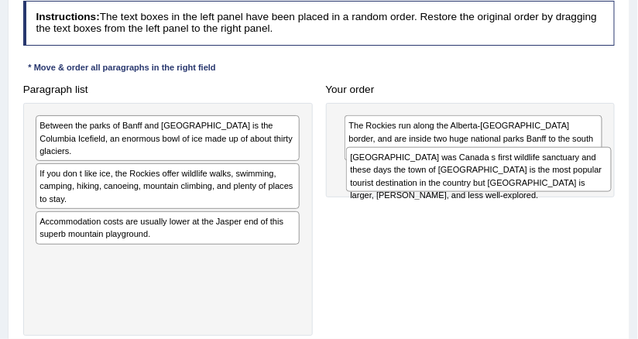
drag, startPoint x: 280, startPoint y: 134, endPoint x: 649, endPoint y: 178, distance: 371.3
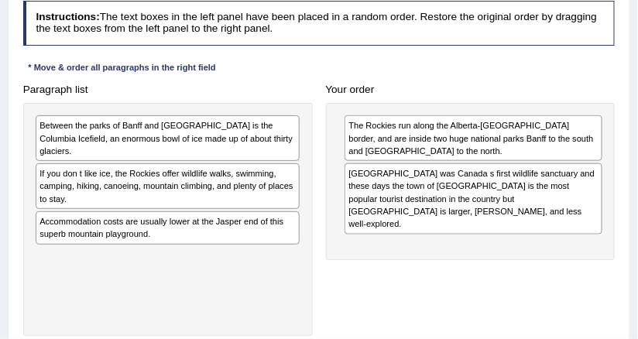
click at [191, 103] on div "Between the parks of Banff and Jasper is the Columbia Icefield, an enormous bow…" at bounding box center [168, 219] width 290 height 233
click at [176, 139] on div "Between the parks of Banff and Jasper is the Columbia Icefield, an enormous bow…" at bounding box center [168, 138] width 264 height 46
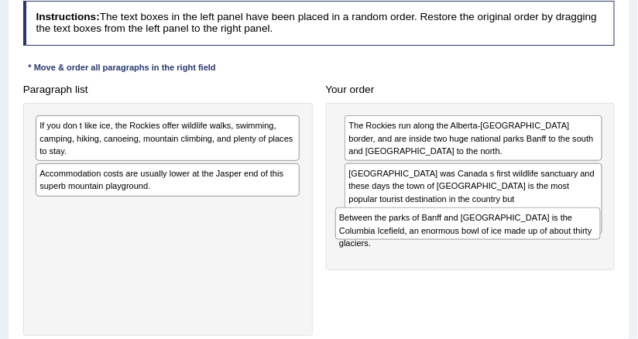
drag, startPoint x: 115, startPoint y: 123, endPoint x: 479, endPoint y: 236, distance: 381.1
click at [479, 236] on div "Paragraph list Between the parks of Banff and Jasper is the Columbia Icefield, …" at bounding box center [319, 207] width 606 height 258
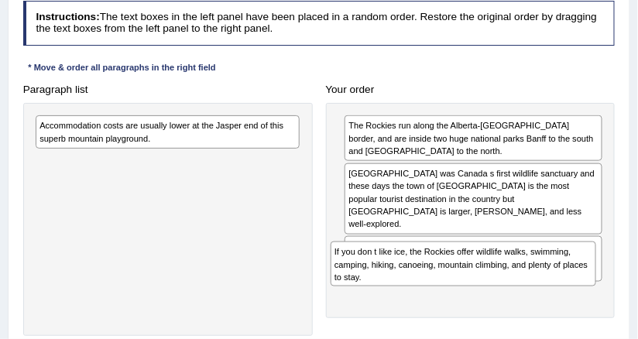
drag, startPoint x: 171, startPoint y: 150, endPoint x: 486, endPoint y: 294, distance: 346.6
click at [486, 294] on div "Paragraph list If you don t like ice, the Rockies offer wildlife walks, swimmin…" at bounding box center [319, 207] width 606 height 258
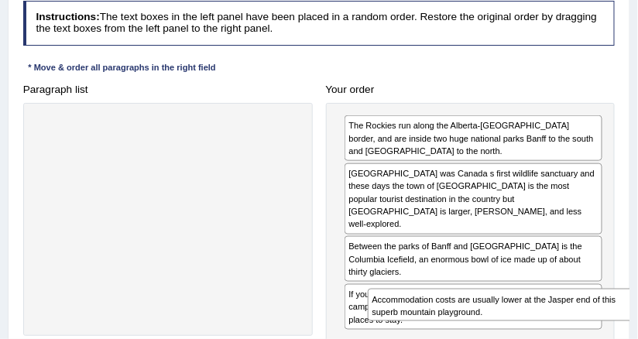
drag, startPoint x: 202, startPoint y: 135, endPoint x: 597, endPoint y: 346, distance: 448.0
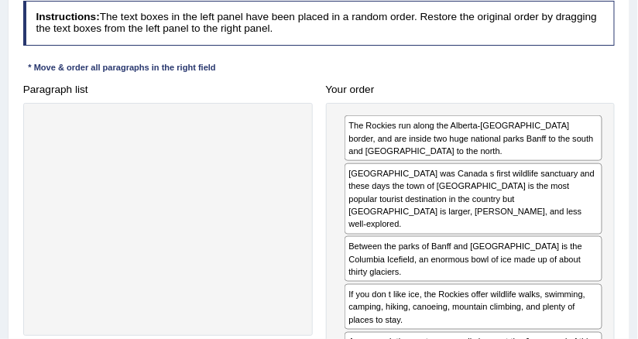
scroll to position [310, 0]
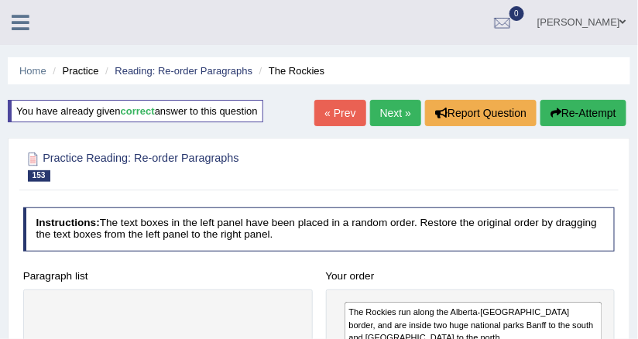
scroll to position [0, 0]
click at [244, 71] on link "Reading: Re-order Paragraphs" at bounding box center [184, 71] width 138 height 12
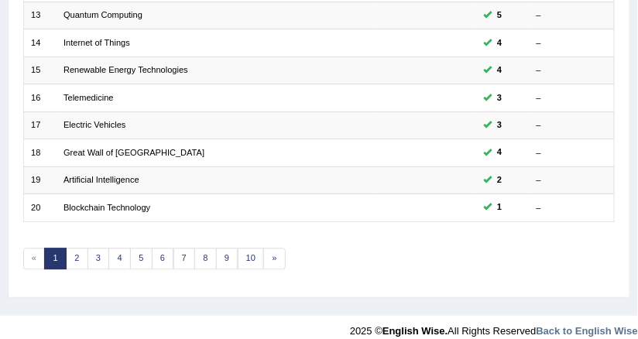
scroll to position [552, 0]
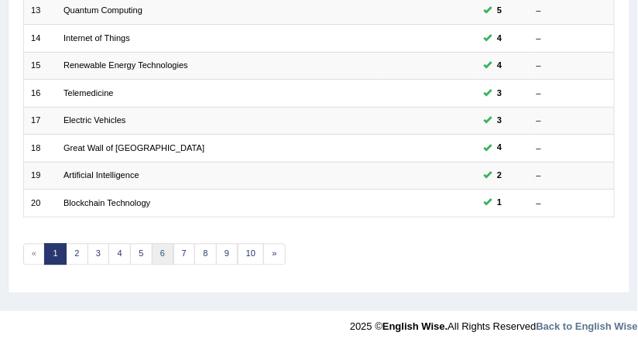
click at [153, 248] on link "6" at bounding box center [163, 255] width 22 height 22
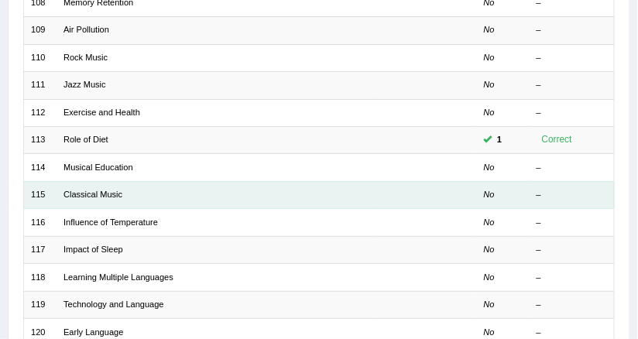
scroll to position [552, 0]
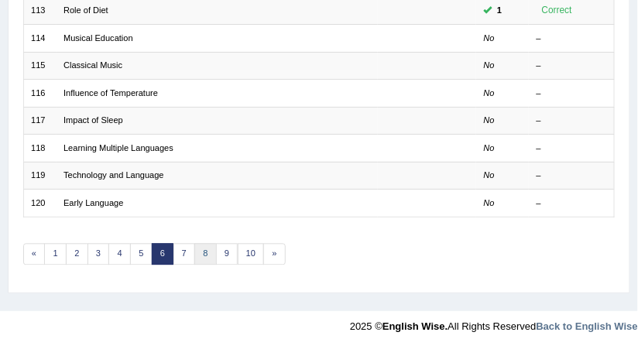
click at [194, 248] on link "8" at bounding box center [205, 255] width 22 height 22
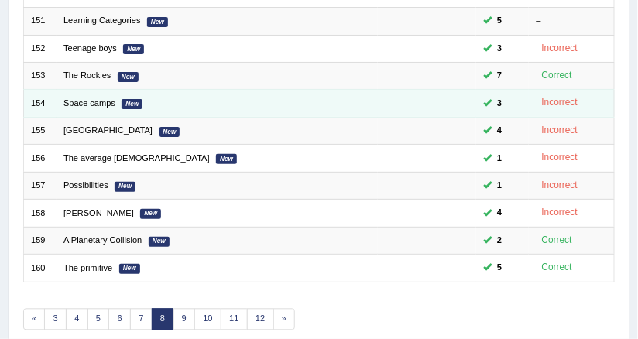
scroll to position [428, 0]
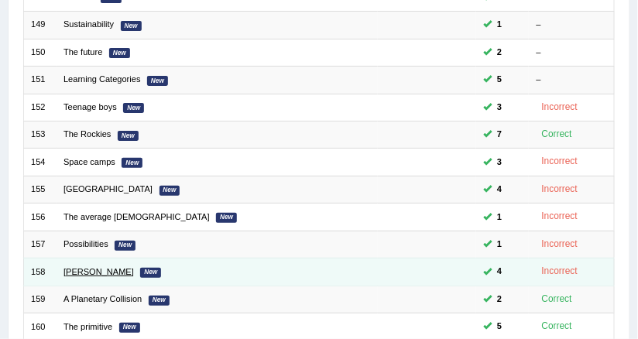
click at [82, 267] on link "[PERSON_NAME]" at bounding box center [99, 271] width 70 height 9
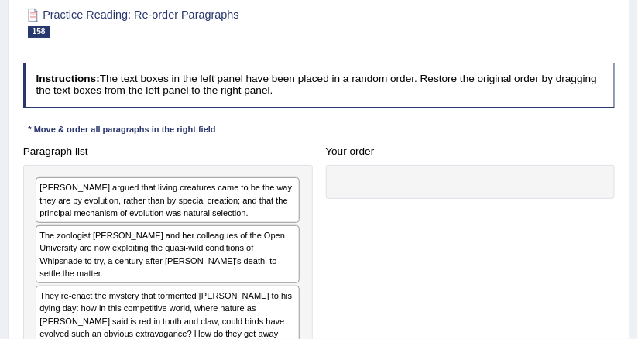
scroll to position [248, 0]
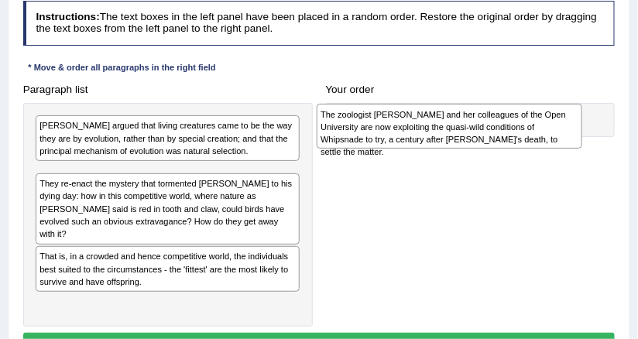
drag, startPoint x: 146, startPoint y: 197, endPoint x: 508, endPoint y: 137, distance: 367.3
click at [506, 139] on div "The zoologist [PERSON_NAME] and her colleagues of the Open University are now e…" at bounding box center [450, 126] width 266 height 45
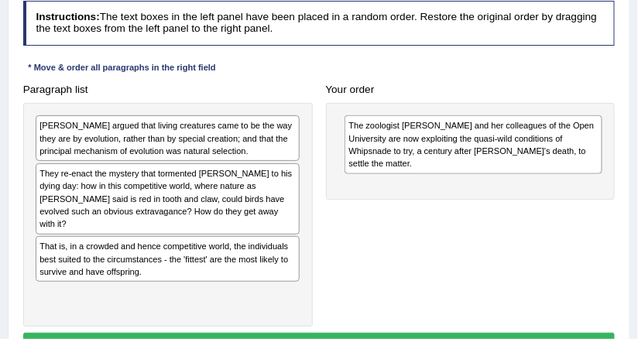
click at [506, 232] on div "Paragraph list [PERSON_NAME] argued that living creatures came to be the way th…" at bounding box center [319, 202] width 606 height 249
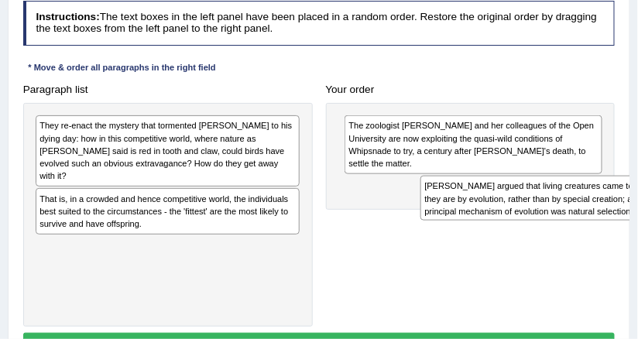
drag, startPoint x: 93, startPoint y: 135, endPoint x: 551, endPoint y: 213, distance: 464.3
click at [551, 213] on div "[PERSON_NAME] argued that living creatures came to be the way they are by evolu…" at bounding box center [554, 198] width 266 height 45
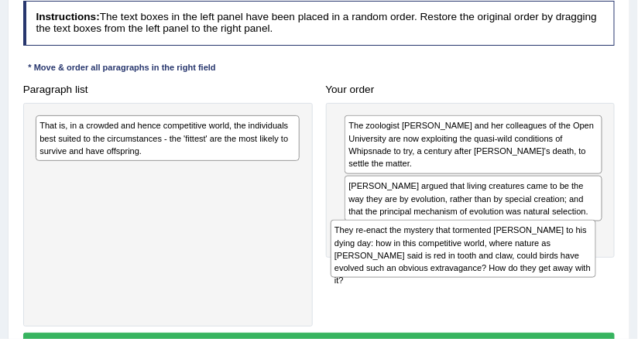
drag, startPoint x: 117, startPoint y: 137, endPoint x: 454, endPoint y: 261, distance: 358.9
click at [454, 261] on div "They re-enact the mystery that tormented [PERSON_NAME] to his dying day: how in…" at bounding box center [464, 248] width 266 height 57
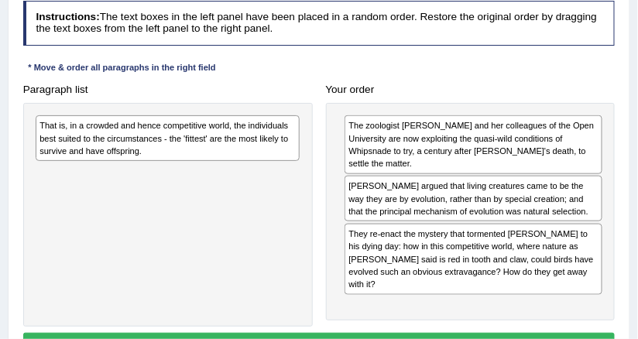
click at [187, 200] on div "That is, in a crowded and hence competitive world, the individuals best suited …" at bounding box center [168, 215] width 290 height 224
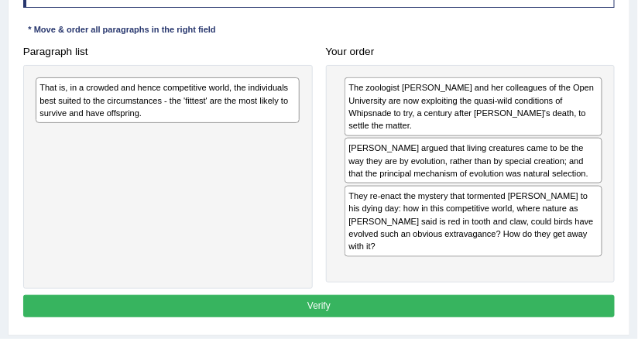
scroll to position [310, 0]
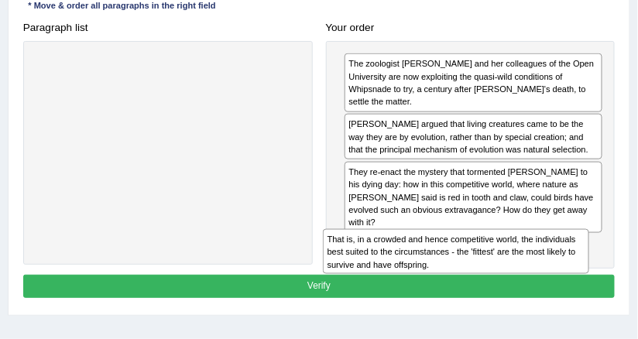
drag, startPoint x: 172, startPoint y: 72, endPoint x: 547, endPoint y: 277, distance: 427.3
click at [546, 277] on div "Instructions: The text boxes in the left panel have been placed in a random ord…" at bounding box center [318, 121] width 599 height 376
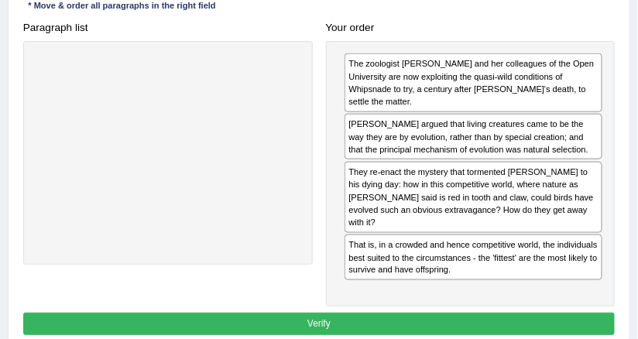
click at [510, 25] on h4 "Your order" at bounding box center [471, 28] width 290 height 12
click at [362, 313] on button "Verify" at bounding box center [319, 324] width 592 height 22
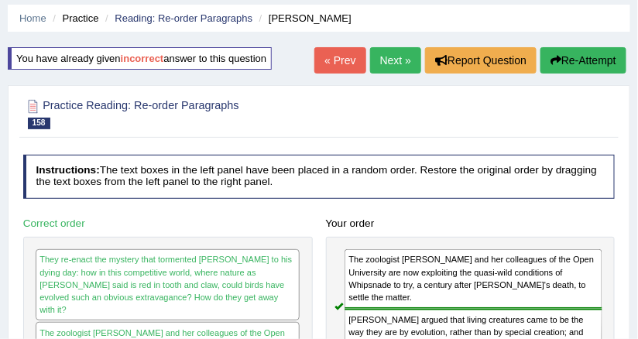
scroll to position [0, 0]
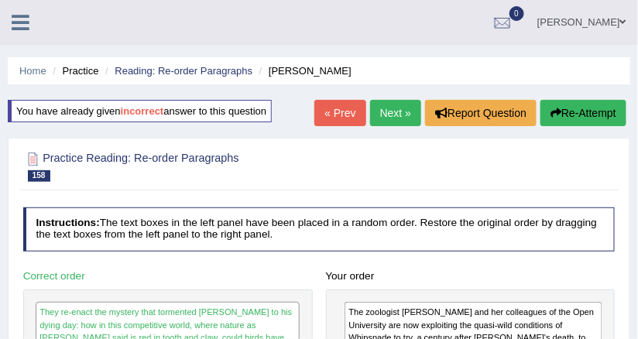
click at [415, 109] on link "Next »" at bounding box center [395, 113] width 51 height 26
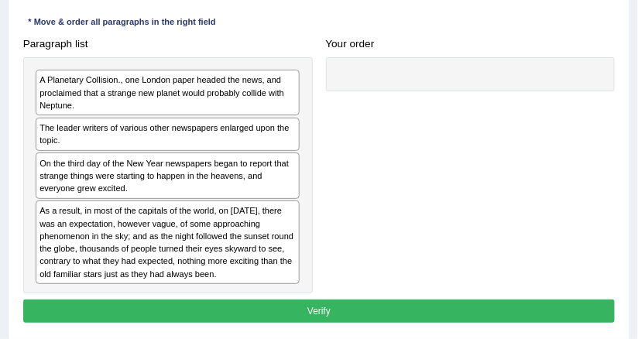
scroll to position [310, 0]
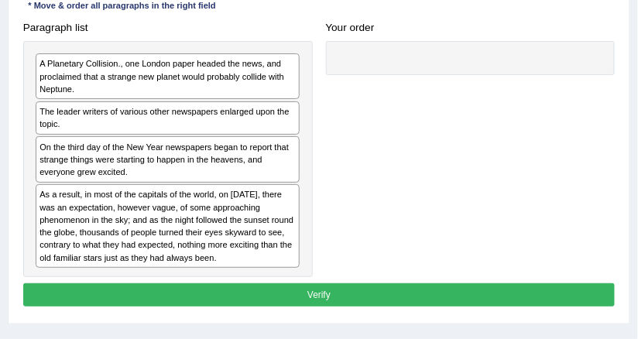
click at [403, 94] on div "Paragraph list A Planetary Collision., one London paper headed the news, and pr…" at bounding box center [319, 146] width 606 height 261
click at [224, 70] on div "A Planetary Collision., one London paper headed the news, and proclaimed that a…" at bounding box center [168, 76] width 264 height 46
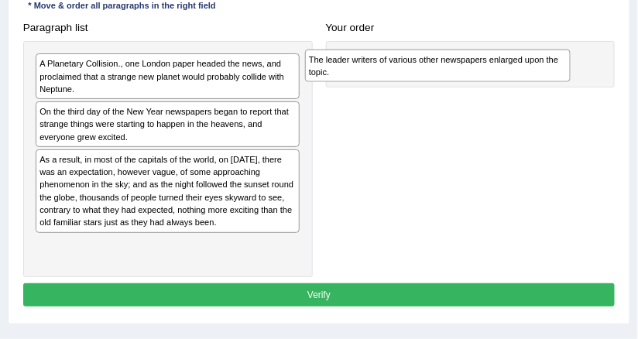
drag, startPoint x: 221, startPoint y: 119, endPoint x: 566, endPoint y: 62, distance: 350.1
click at [566, 62] on div "The leader writers of various other newspapers enlarged upon the topic." at bounding box center [438, 66] width 266 height 33
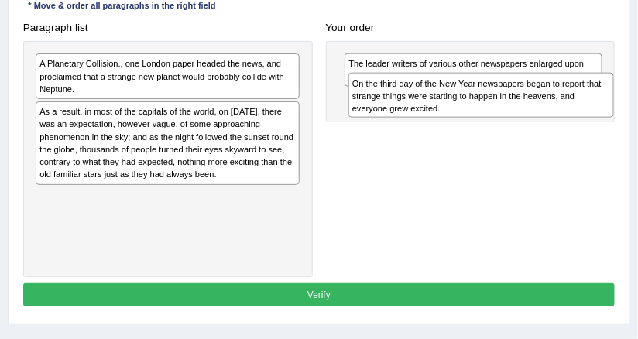
drag, startPoint x: 227, startPoint y: 124, endPoint x: 597, endPoint y: 108, distance: 370.5
click at [597, 108] on div "On the third day of the New Year newspapers began to report that strange things…" at bounding box center [481, 95] width 266 height 45
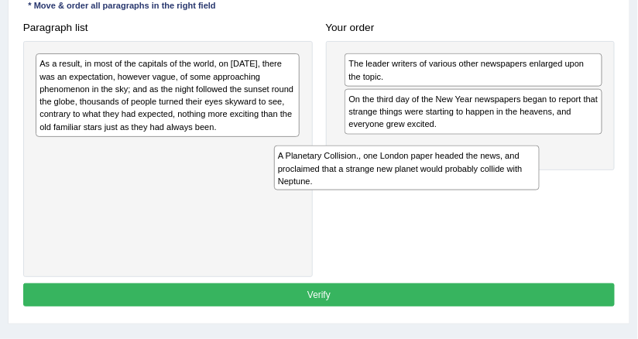
drag, startPoint x: 264, startPoint y: 60, endPoint x: 565, endPoint y: 170, distance: 320.0
click at [565, 170] on div "Paragraph list A Planetary Collision., one London paper headed the news, and pr…" at bounding box center [319, 146] width 606 height 261
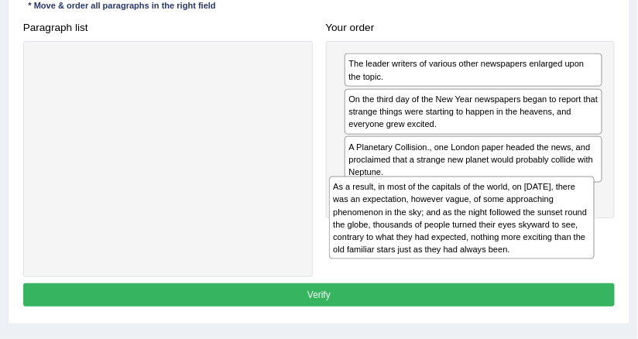
drag, startPoint x: 199, startPoint y: 101, endPoint x: 533, endPoint y: 220, distance: 354.2
click at [533, 220] on div "As a result, in most of the capitals of the world, on January 3rd, there was an…" at bounding box center [462, 218] width 266 height 83
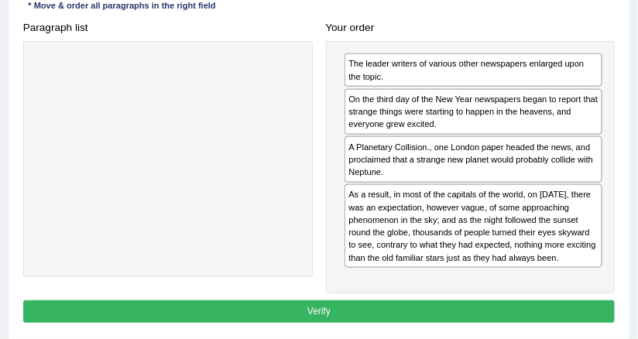
click at [365, 301] on button "Verify" at bounding box center [319, 311] width 592 height 22
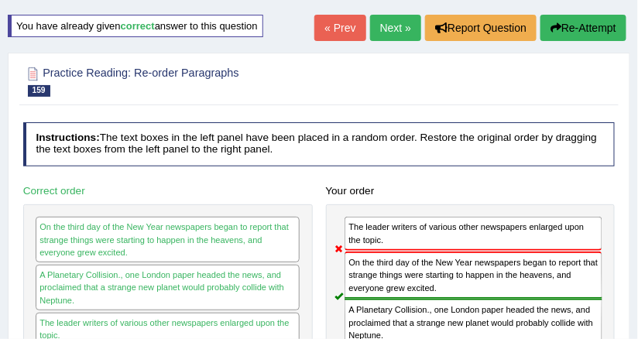
scroll to position [63, 0]
